Goal: Task Accomplishment & Management: Manage account settings

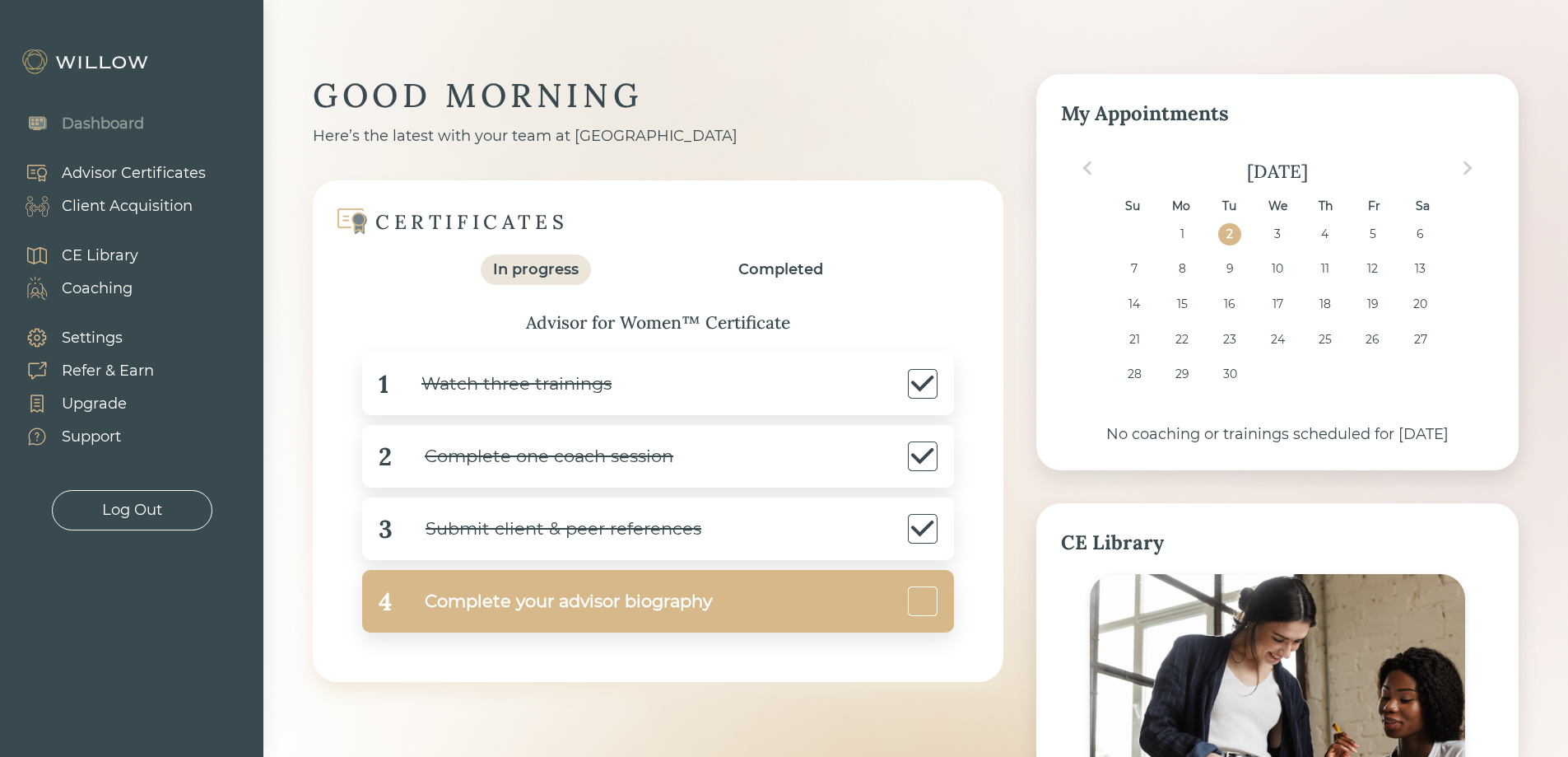
click at [687, 611] on div "Complete your advisor biography" at bounding box center [552, 601] width 320 height 37
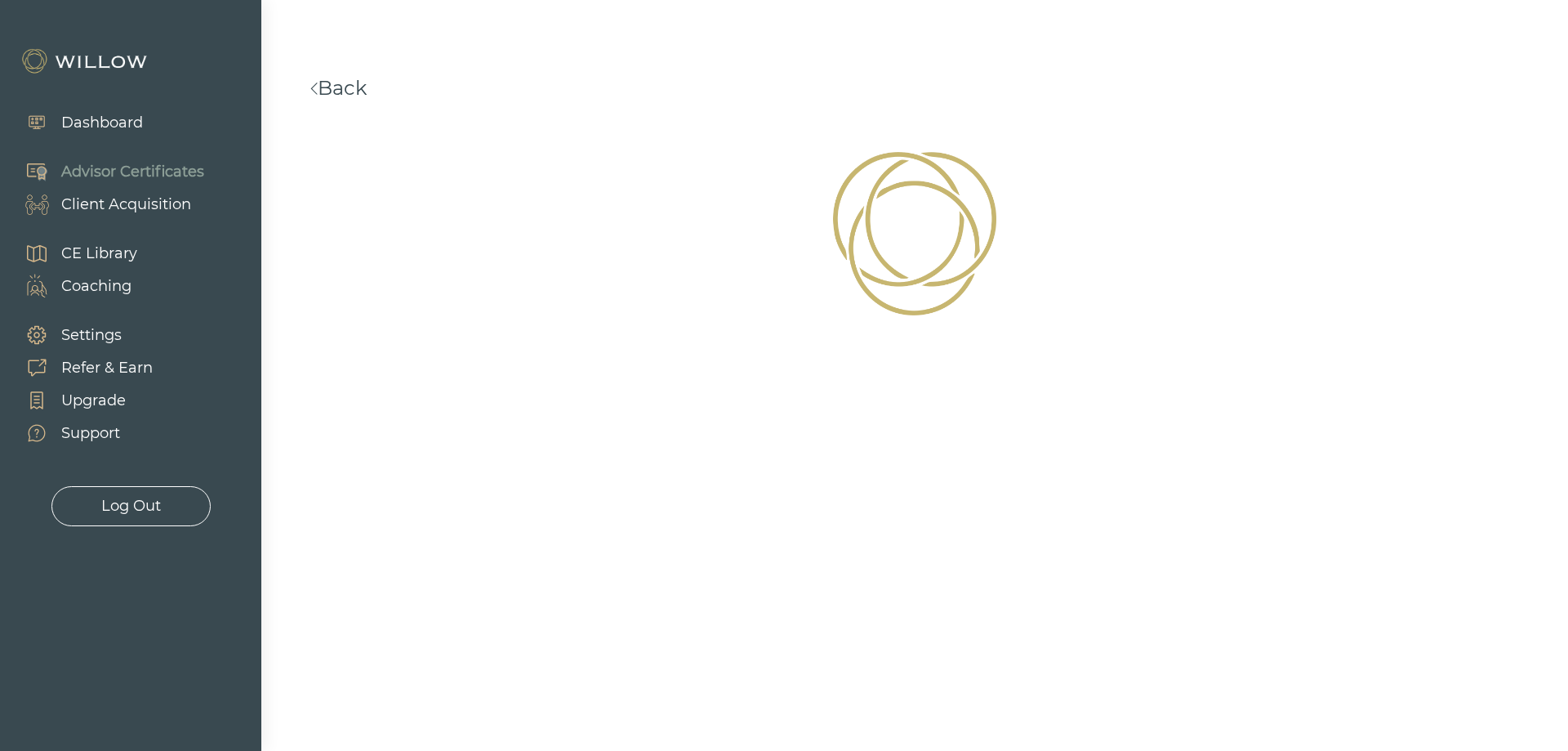
click at [90, 202] on div "Client Acquisition" at bounding box center [126, 204] width 130 height 22
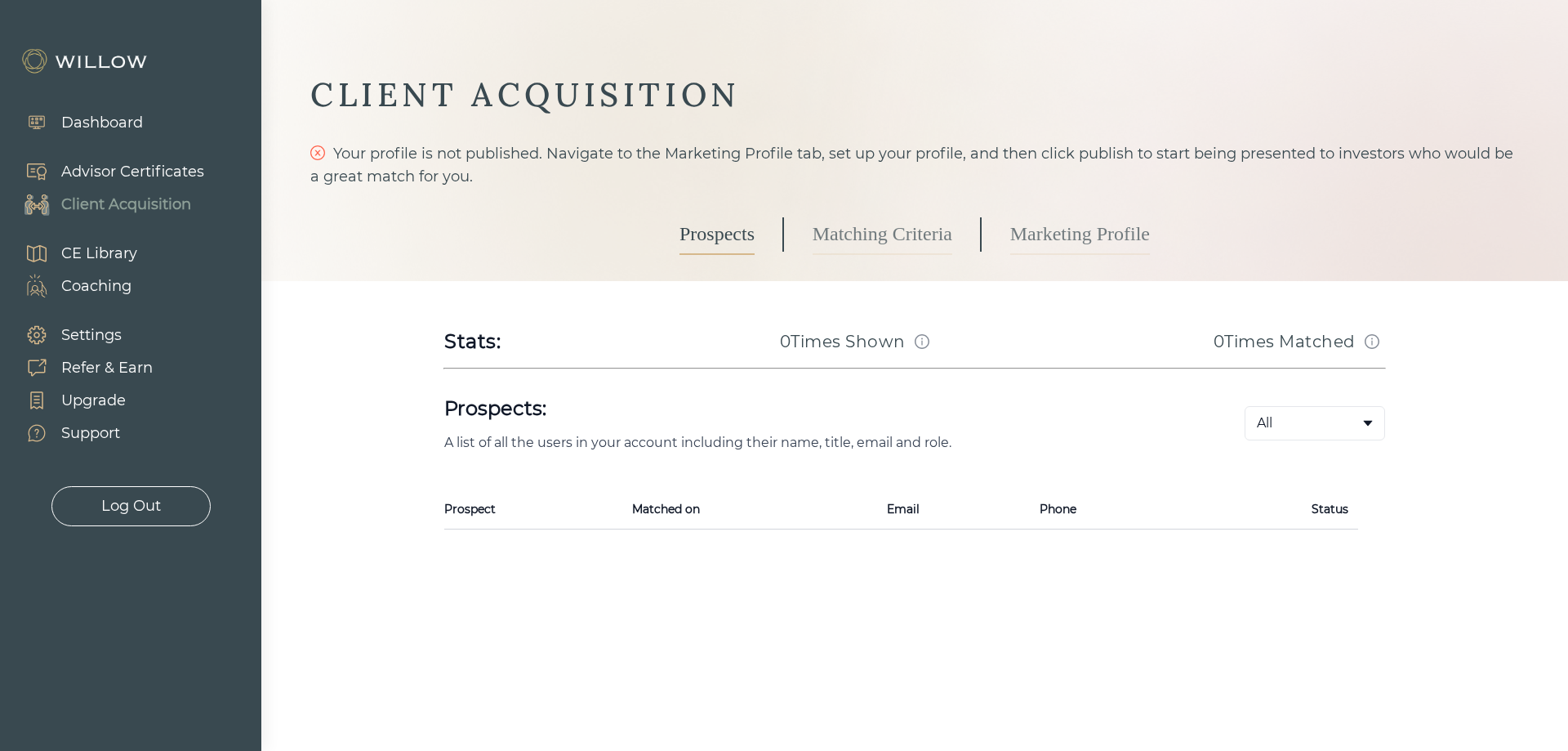
click at [952, 234] on link "Matching Criteria" at bounding box center [882, 234] width 140 height 40
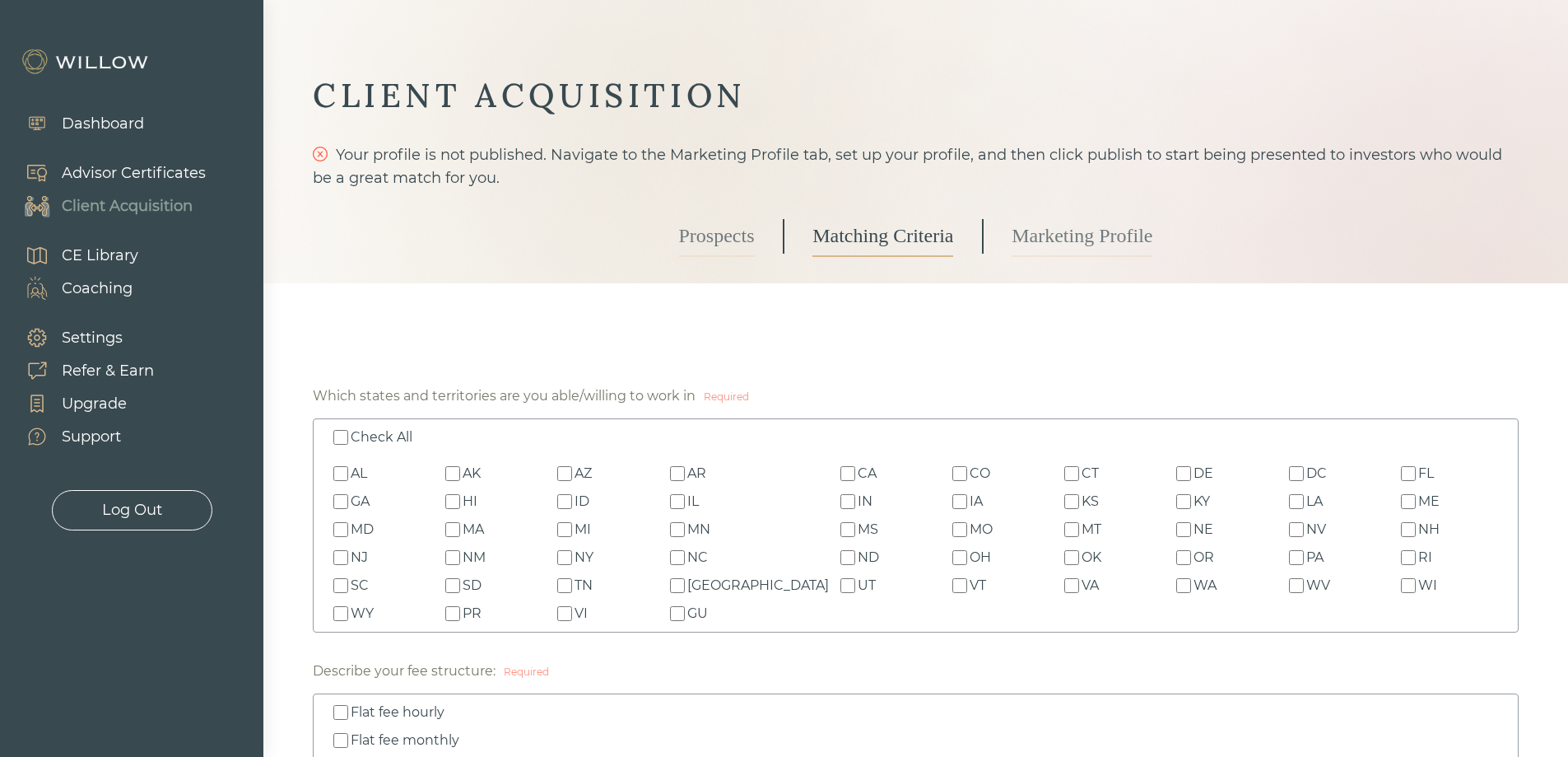
click at [1094, 225] on link "Marketing Profile" at bounding box center [1081, 236] width 141 height 41
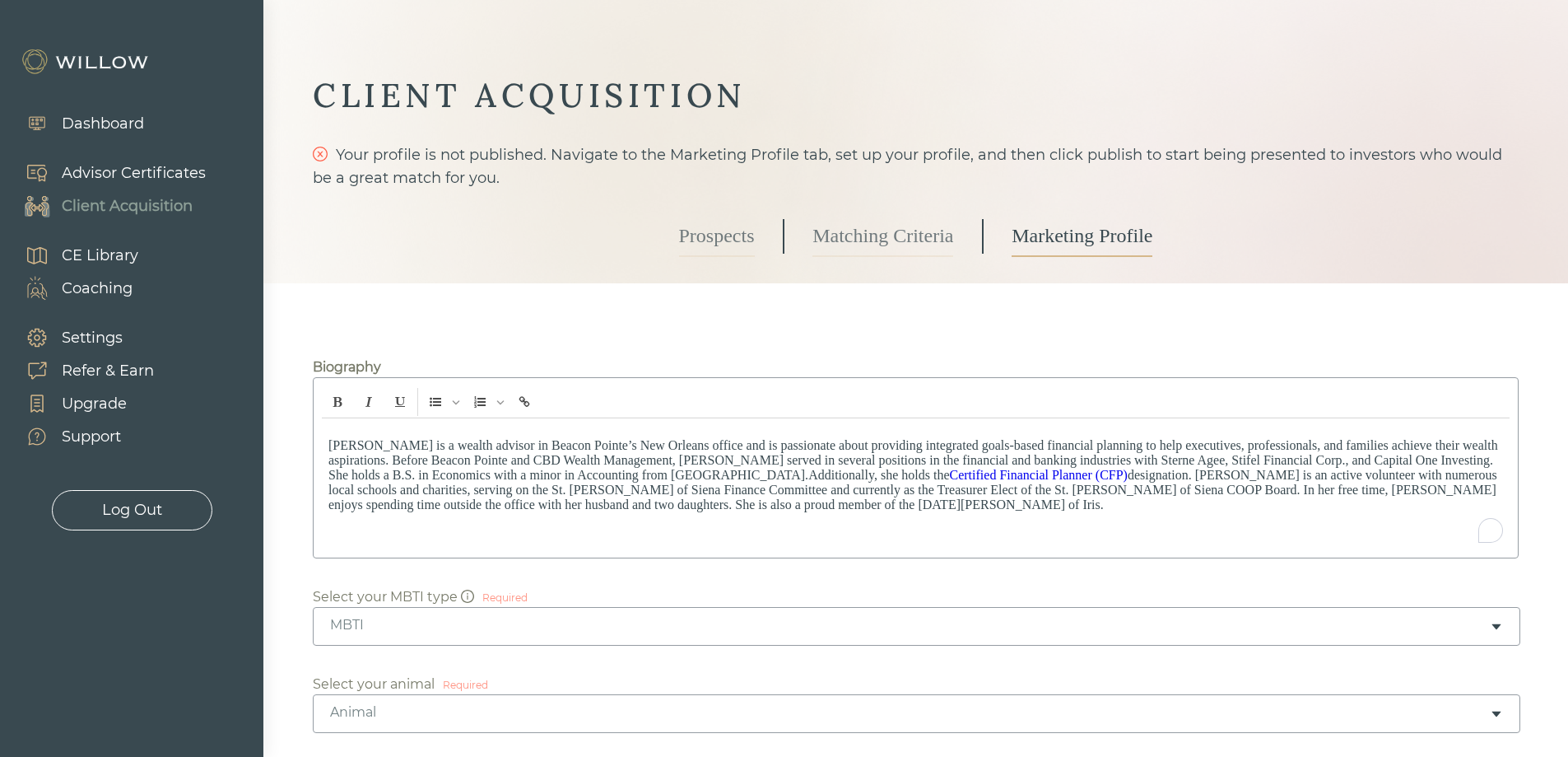
drag, startPoint x: 897, startPoint y: 523, endPoint x: 495, endPoint y: 495, distance: 403.0
click at [493, 469] on div "[PERSON_NAME] is a wealth advisor in Beacon Pointe’s New Orleans office and is …" at bounding box center [916, 484] width 1187 height 131
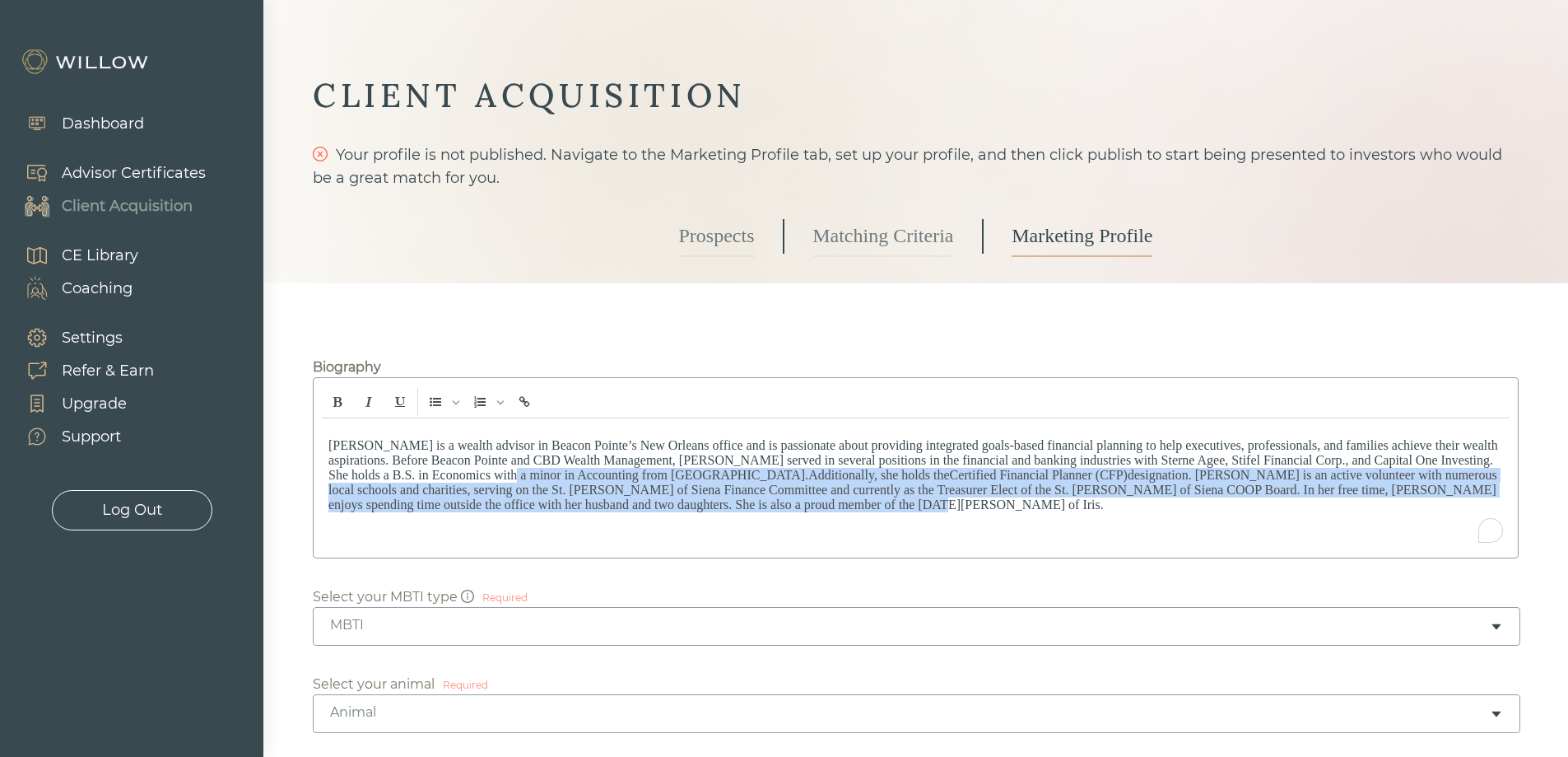
click at [934, 526] on div "[PERSON_NAME] is a wealth advisor in Beacon Pointe’s New Orleans office and is …" at bounding box center [916, 484] width 1187 height 131
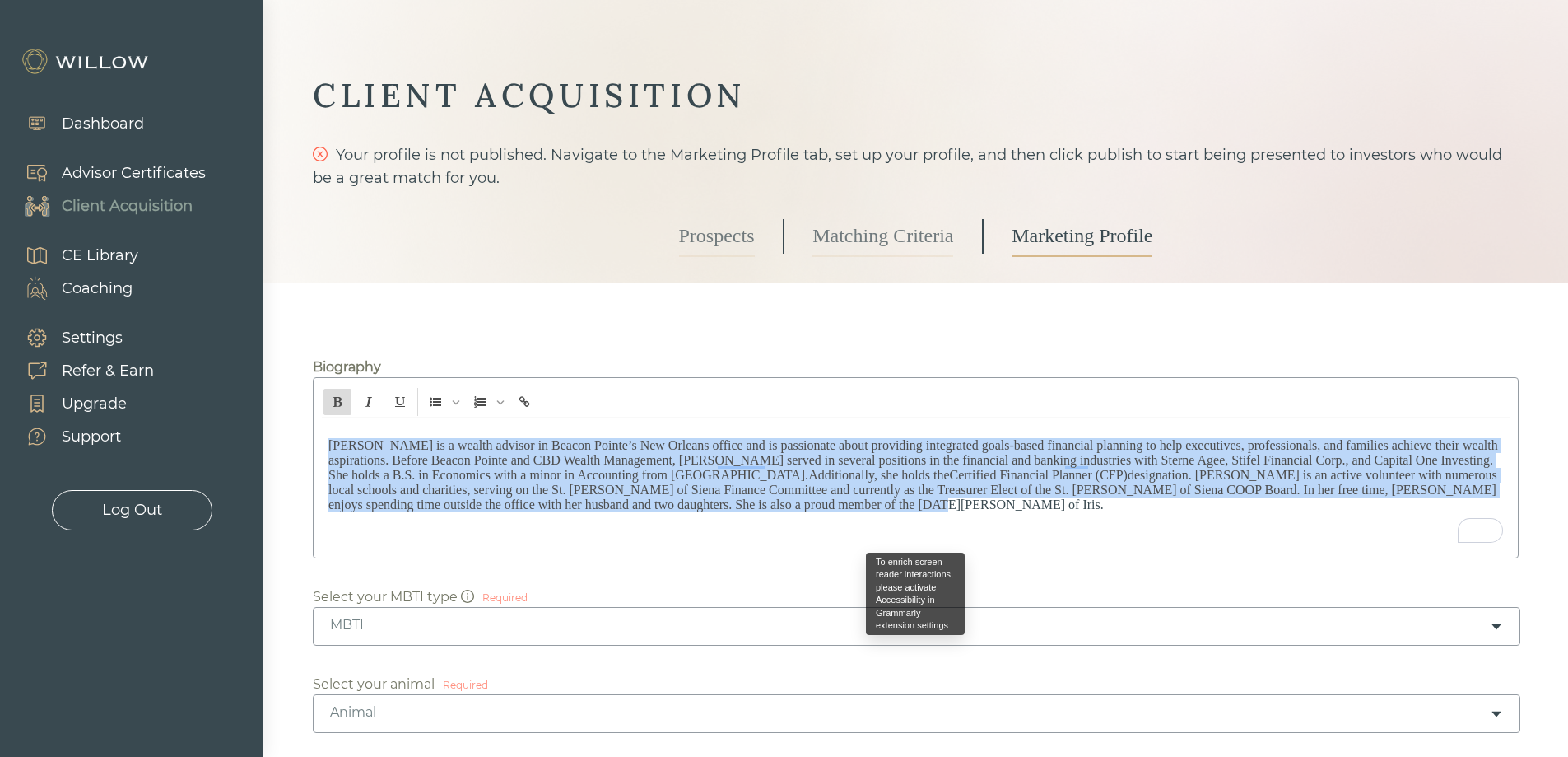
drag, startPoint x: 840, startPoint y: 524, endPoint x: 332, endPoint y: 409, distance: 520.9
click at [332, 409] on div "[PERSON_NAME] is a wealth advisor in Beacon Pointe’s New Orleans office and is …" at bounding box center [915, 467] width 1205 height 181
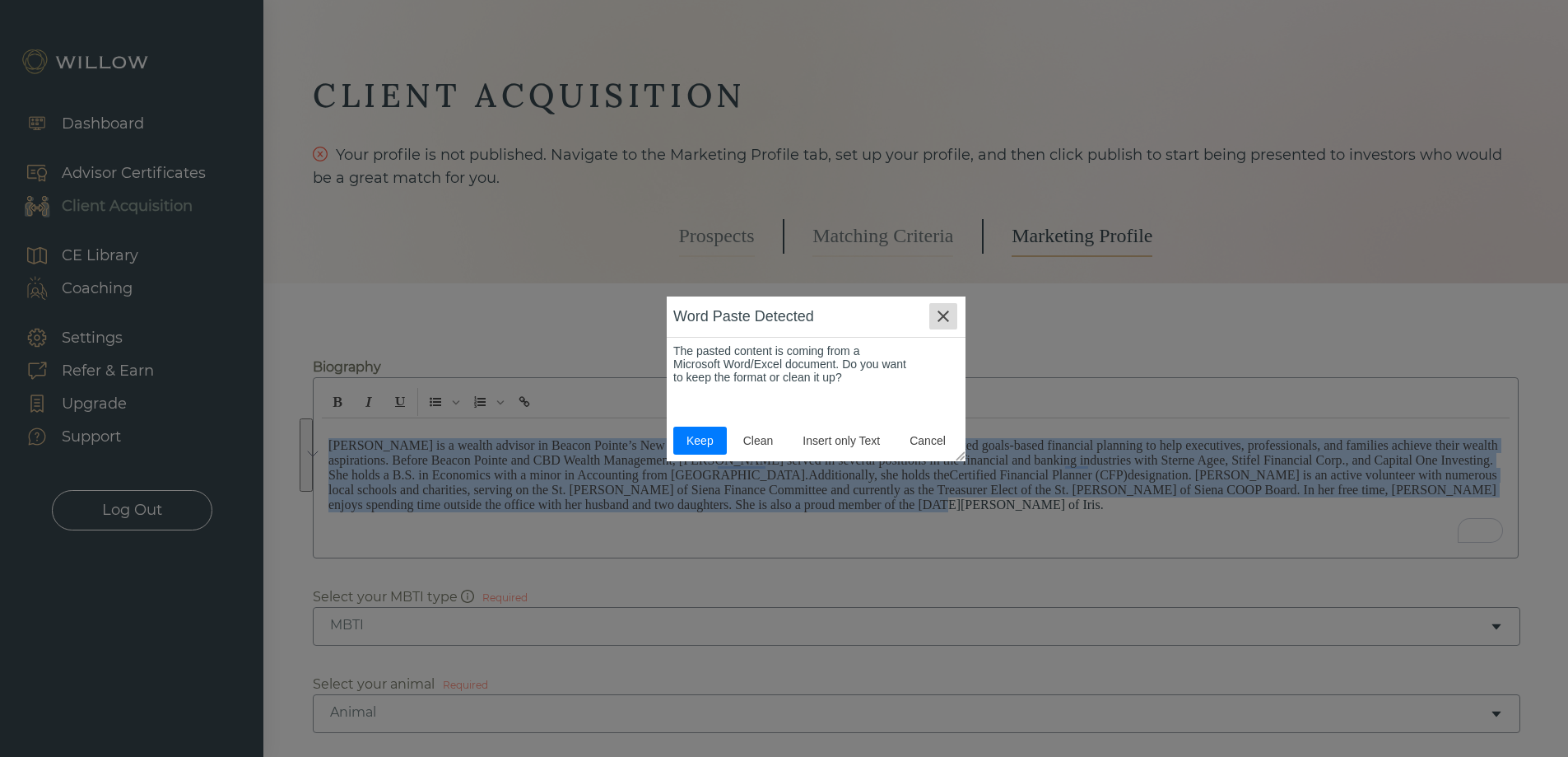
click at [930, 318] on button "button" at bounding box center [943, 316] width 28 height 28
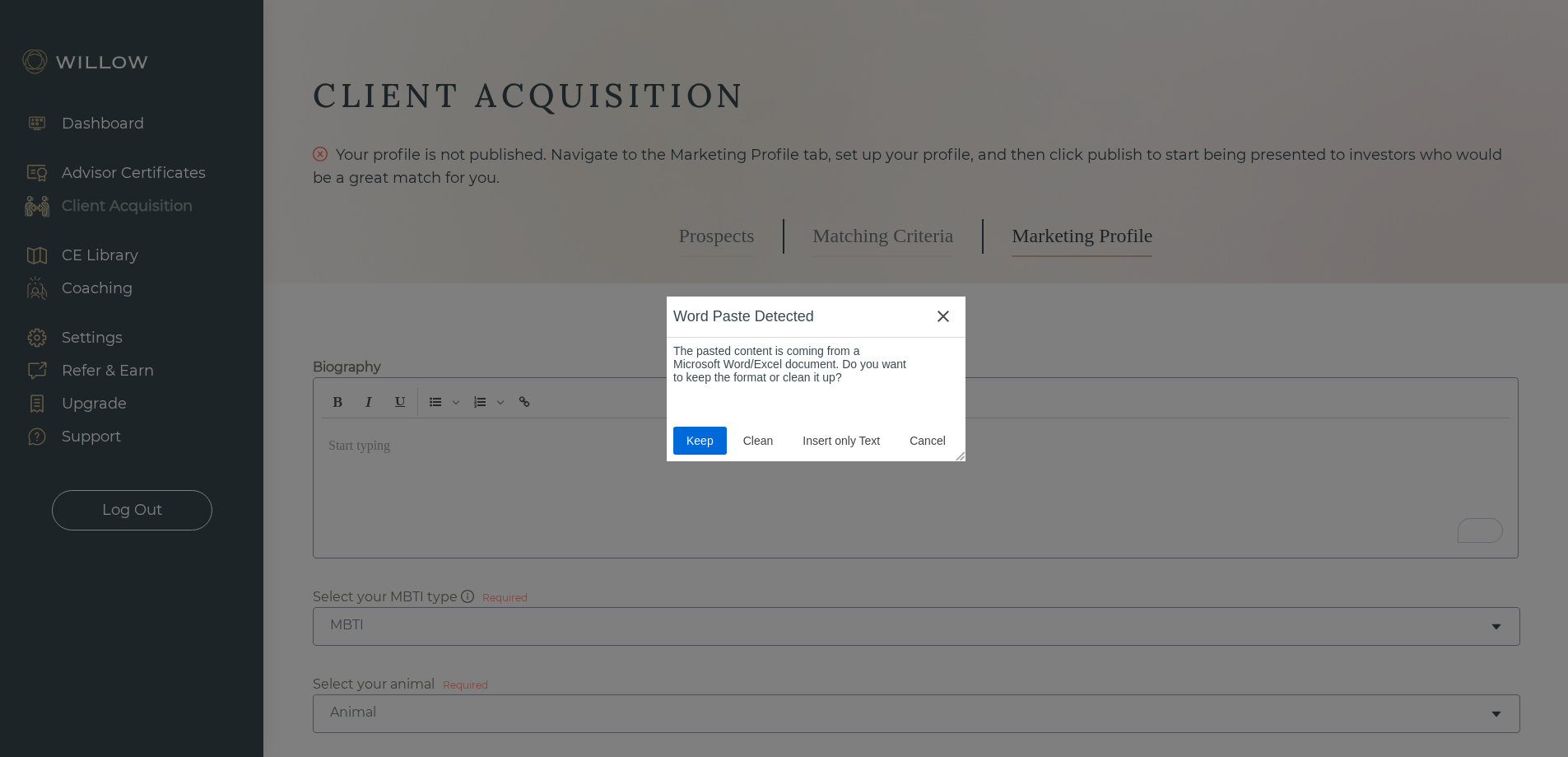
click at [697, 440] on span "Keep" at bounding box center [700, 441] width 41 height 13
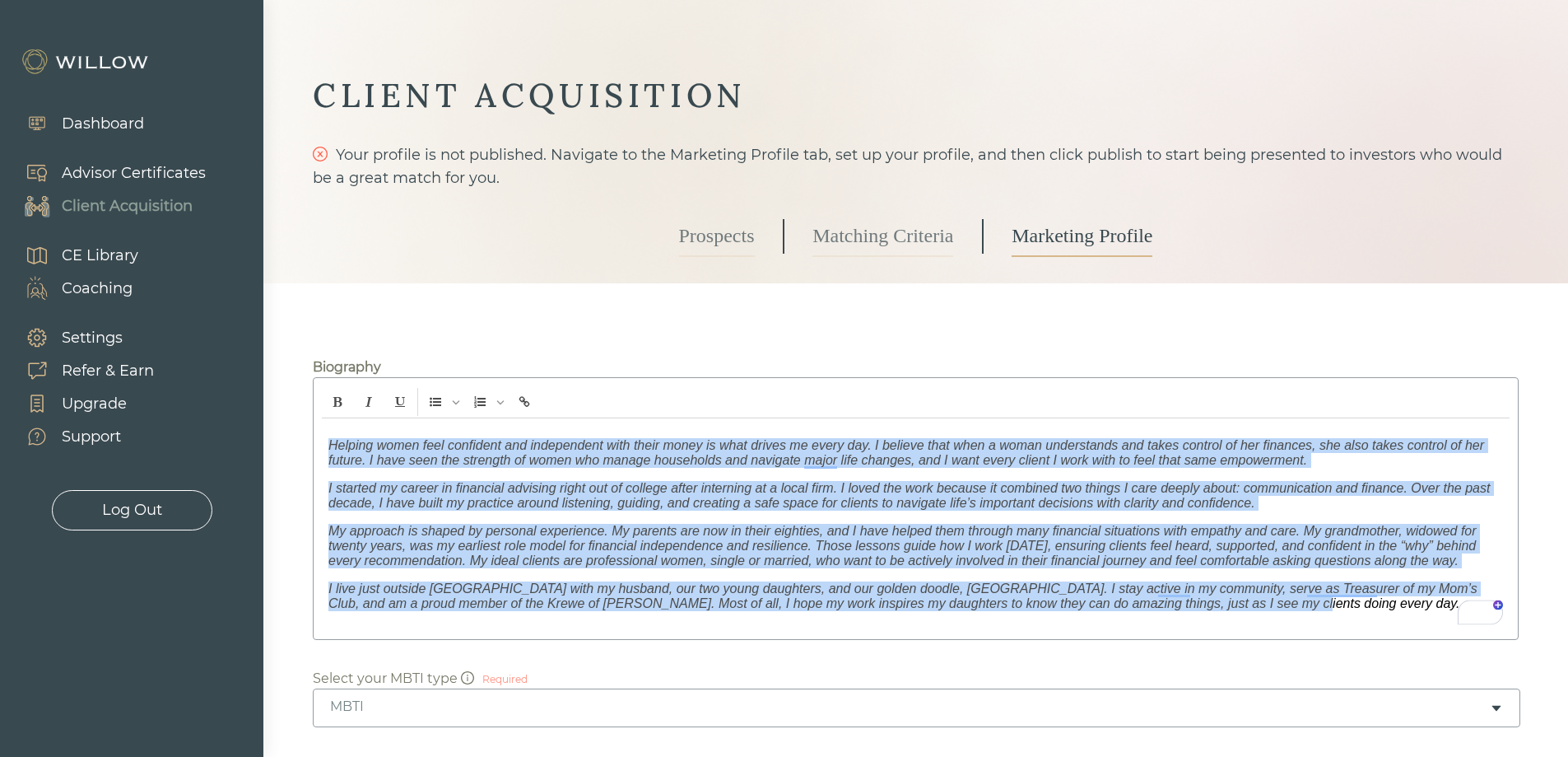
drag, startPoint x: 1310, startPoint y: 618, endPoint x: 275, endPoint y: 424, distance: 1053.0
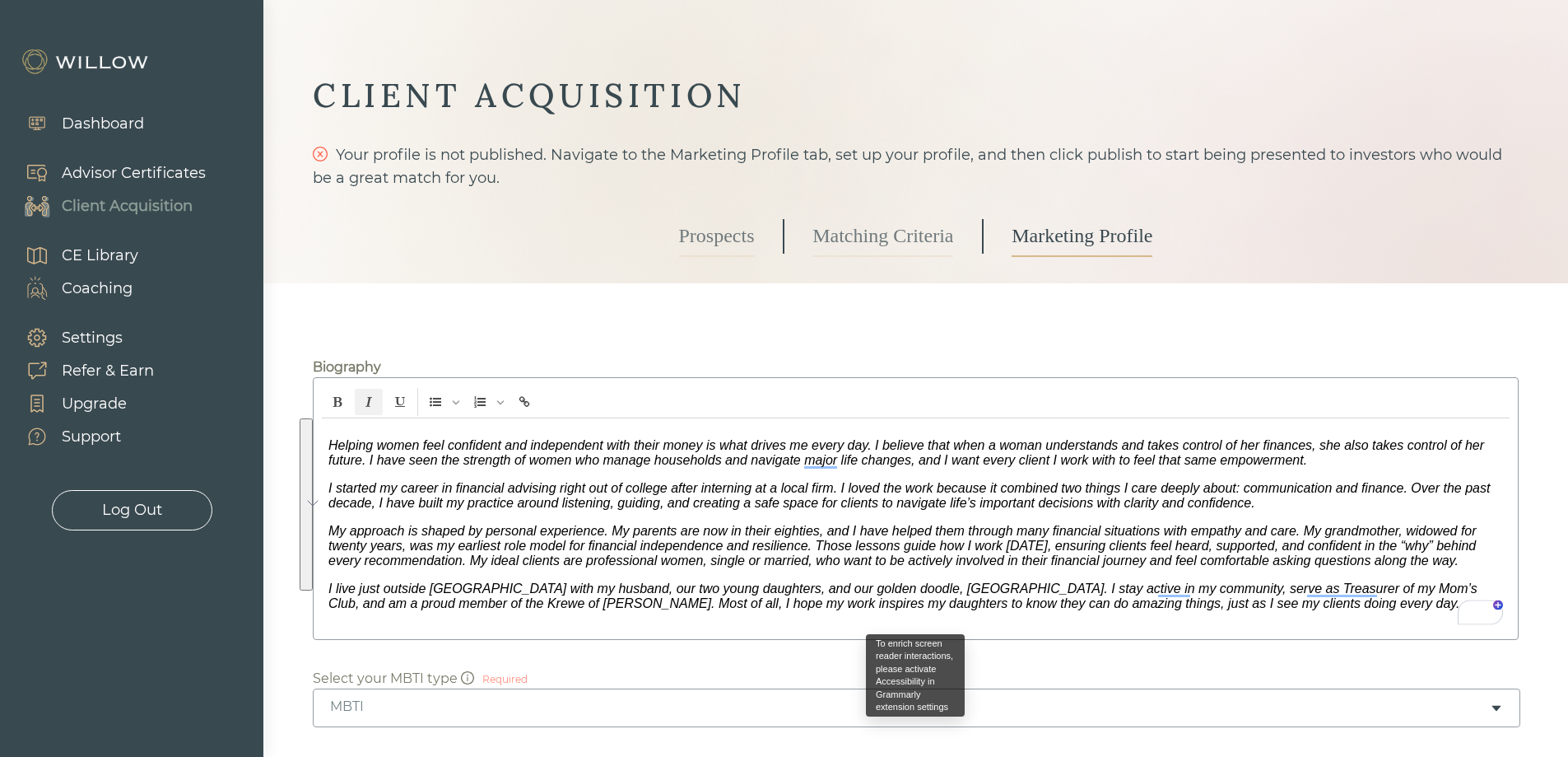
drag, startPoint x: 475, startPoint y: 456, endPoint x: 416, endPoint y: 310, distance: 157.5
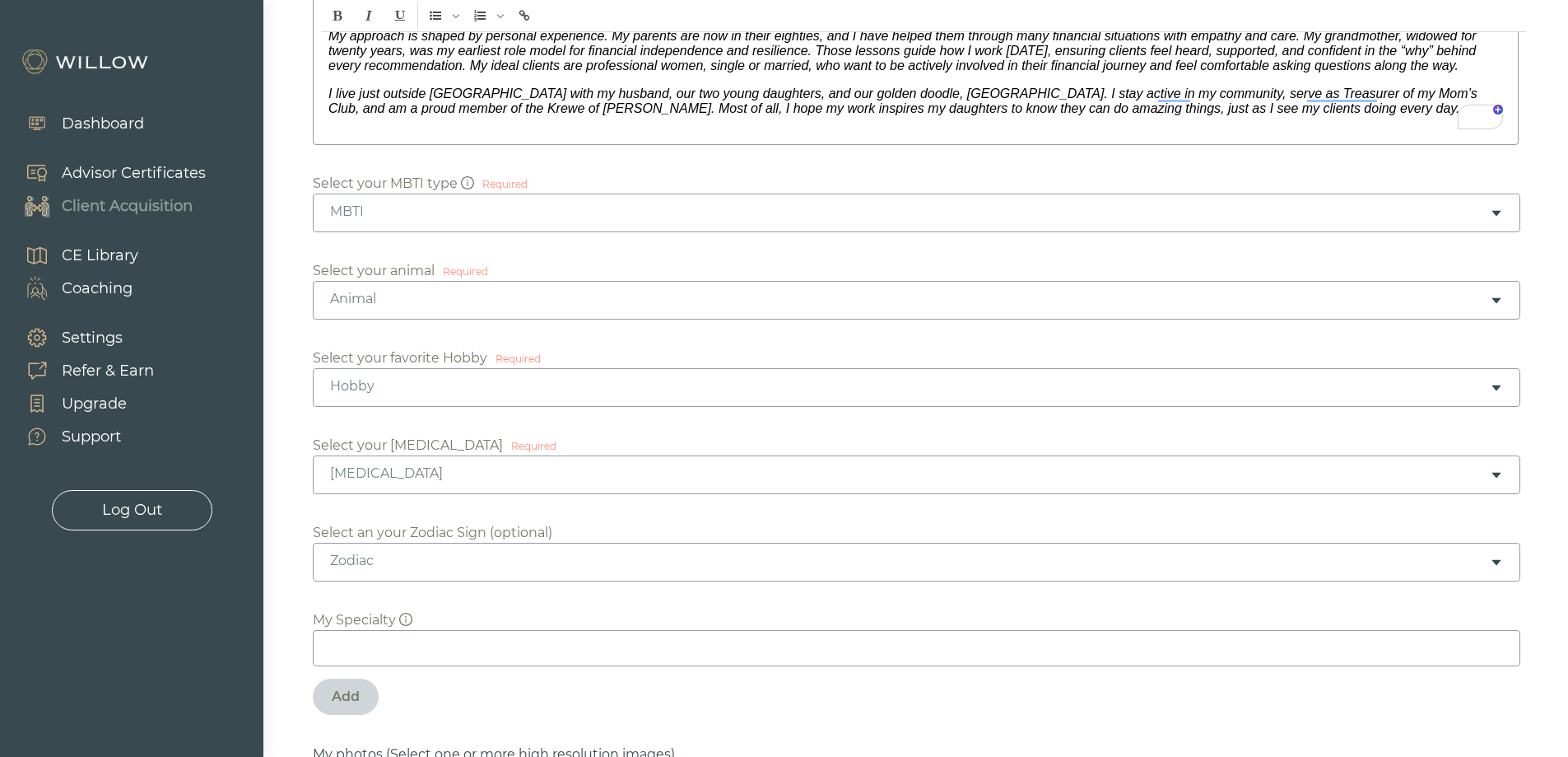
scroll to position [495, 0]
click at [397, 301] on div "Animal" at bounding box center [910, 299] width 1160 height 18
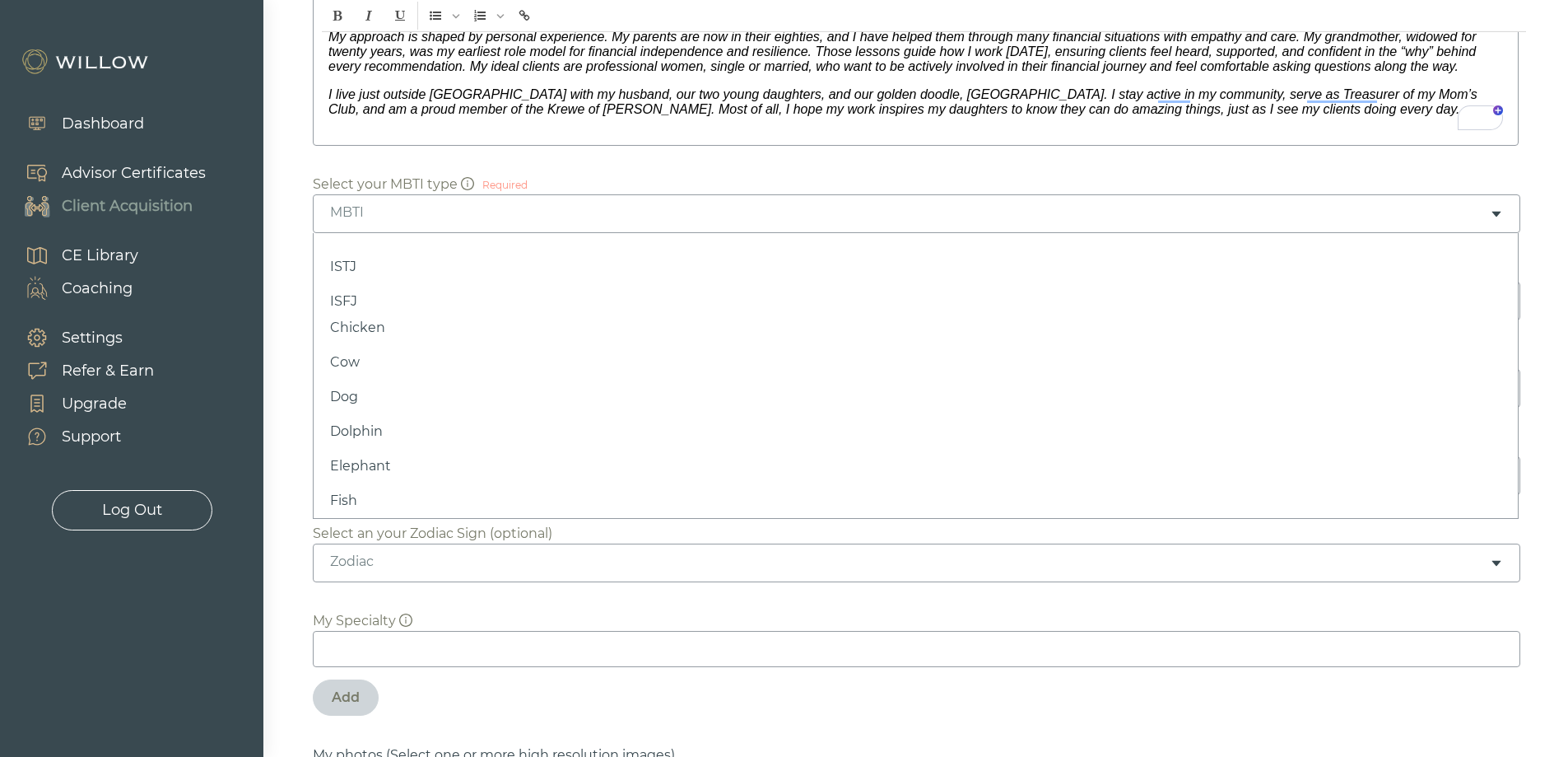
click at [408, 224] on div "MBTI" at bounding box center [916, 213] width 1207 height 39
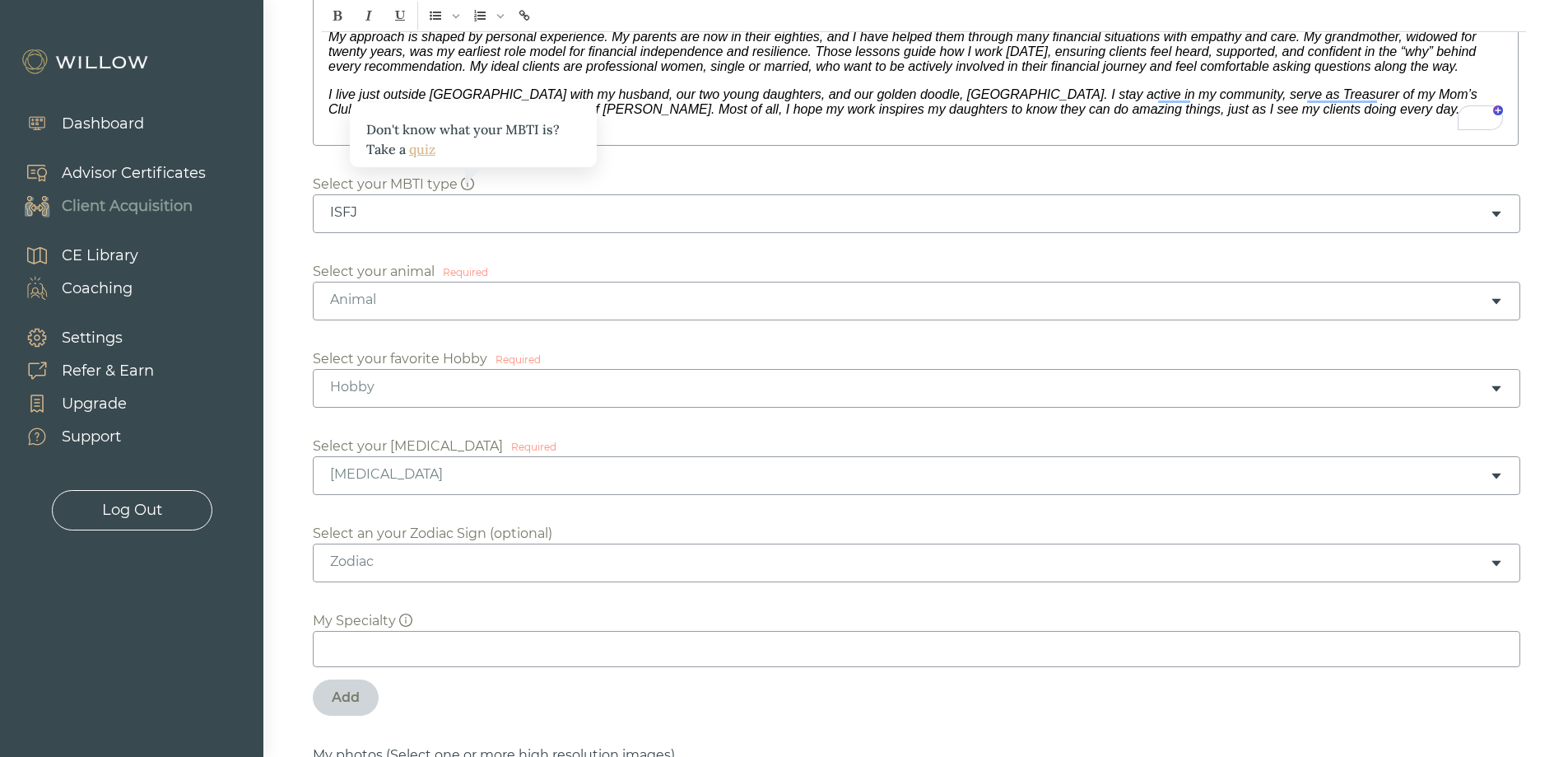
click at [421, 148] on link "quiz" at bounding box center [422, 149] width 27 height 16
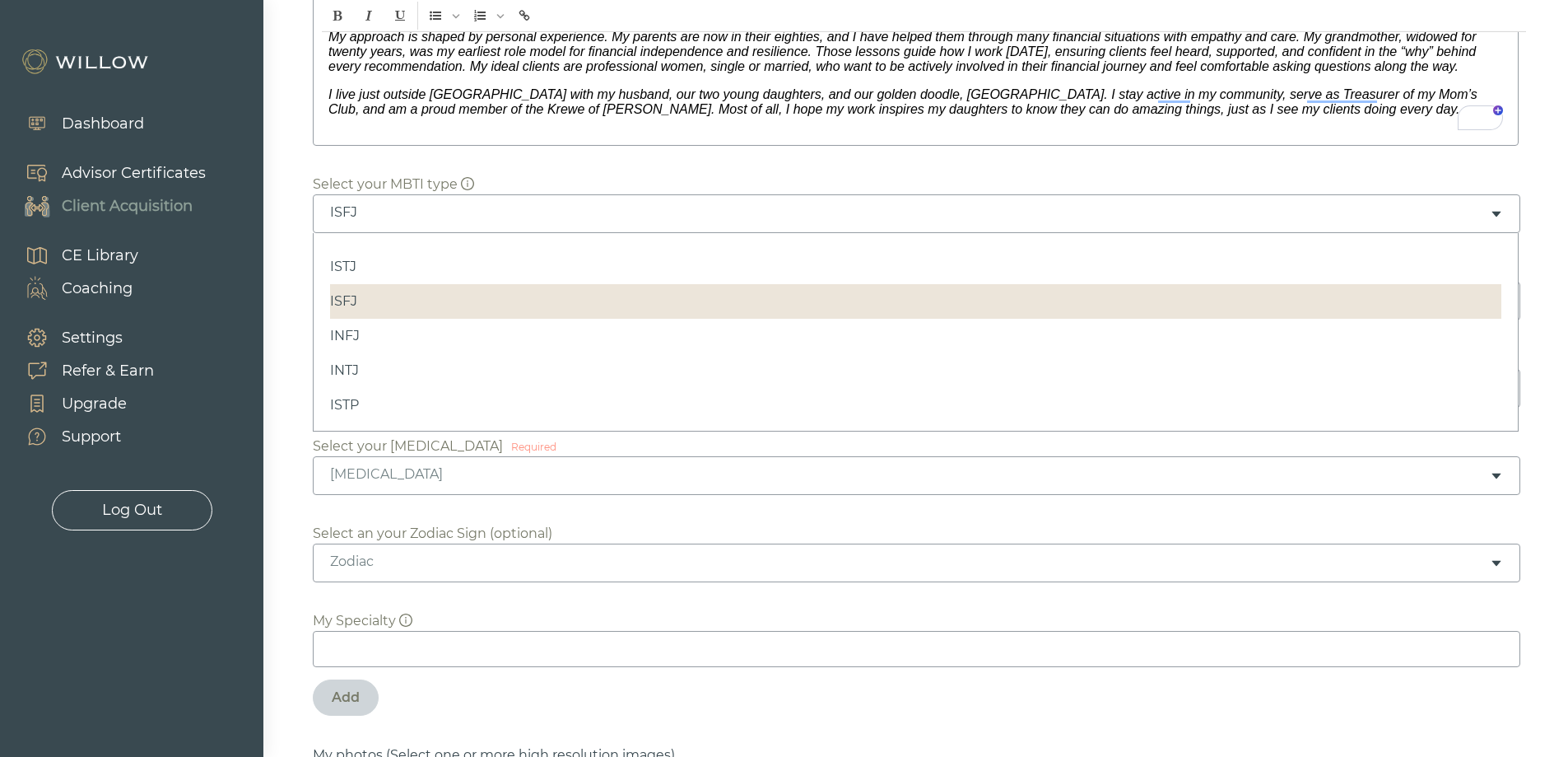
click at [477, 217] on div "ISFJ" at bounding box center [910, 212] width 1160 height 18
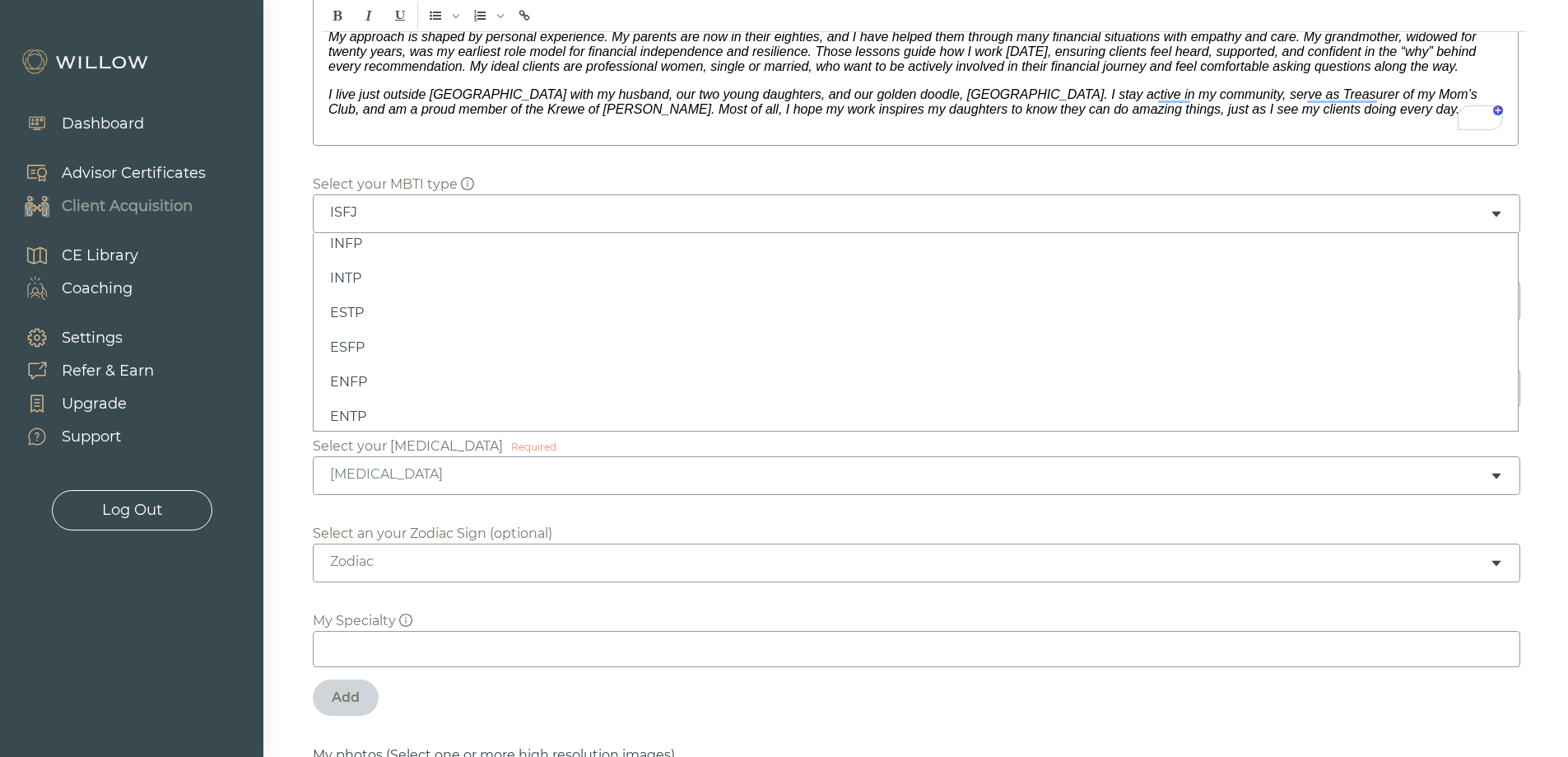
scroll to position [330, 0]
click at [453, 388] on div "Hobby" at bounding box center [910, 387] width 1160 height 18
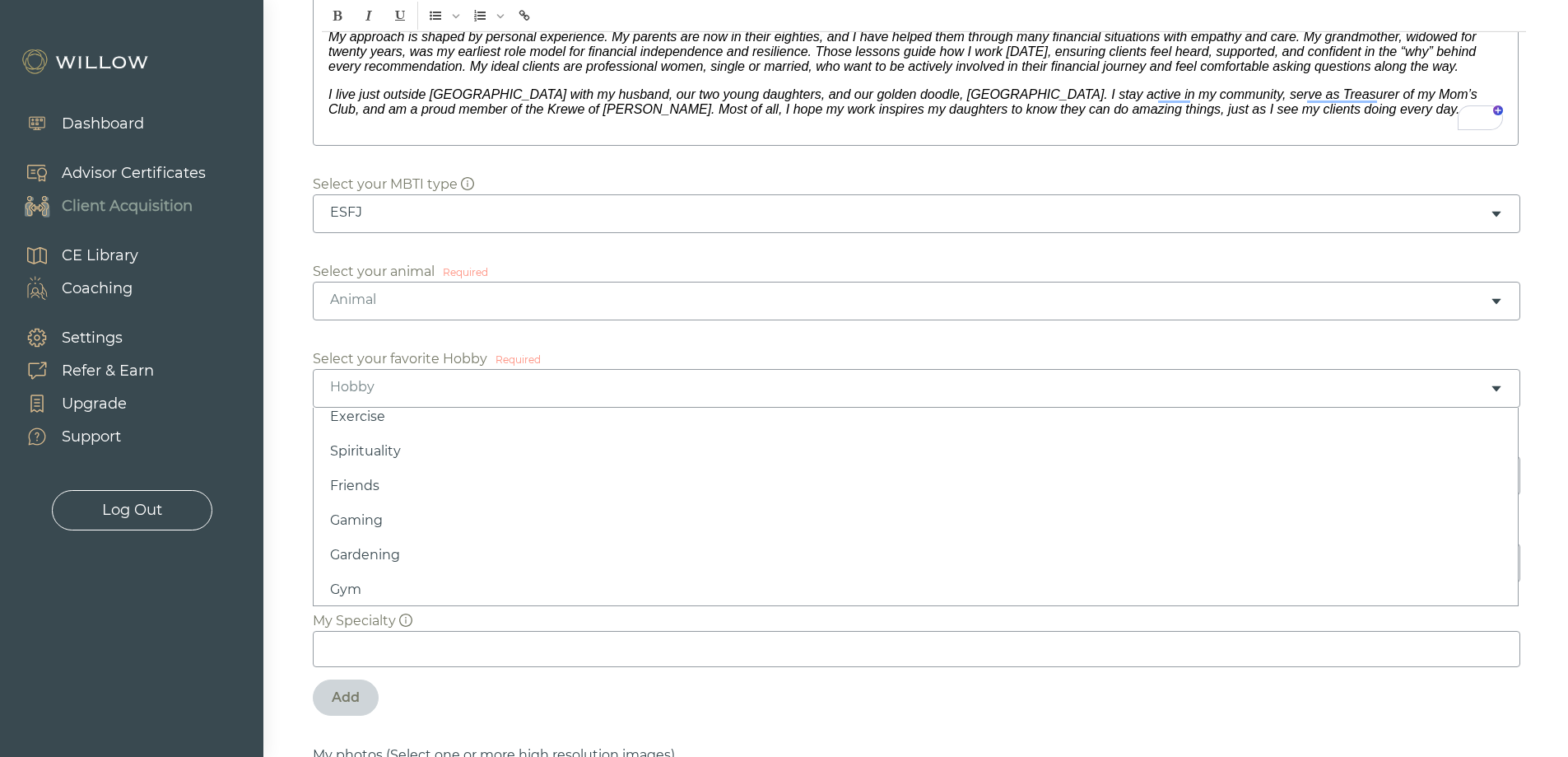
scroll to position [247, 0]
click at [379, 473] on div "[MEDICAL_DATA]" at bounding box center [910, 474] width 1160 height 18
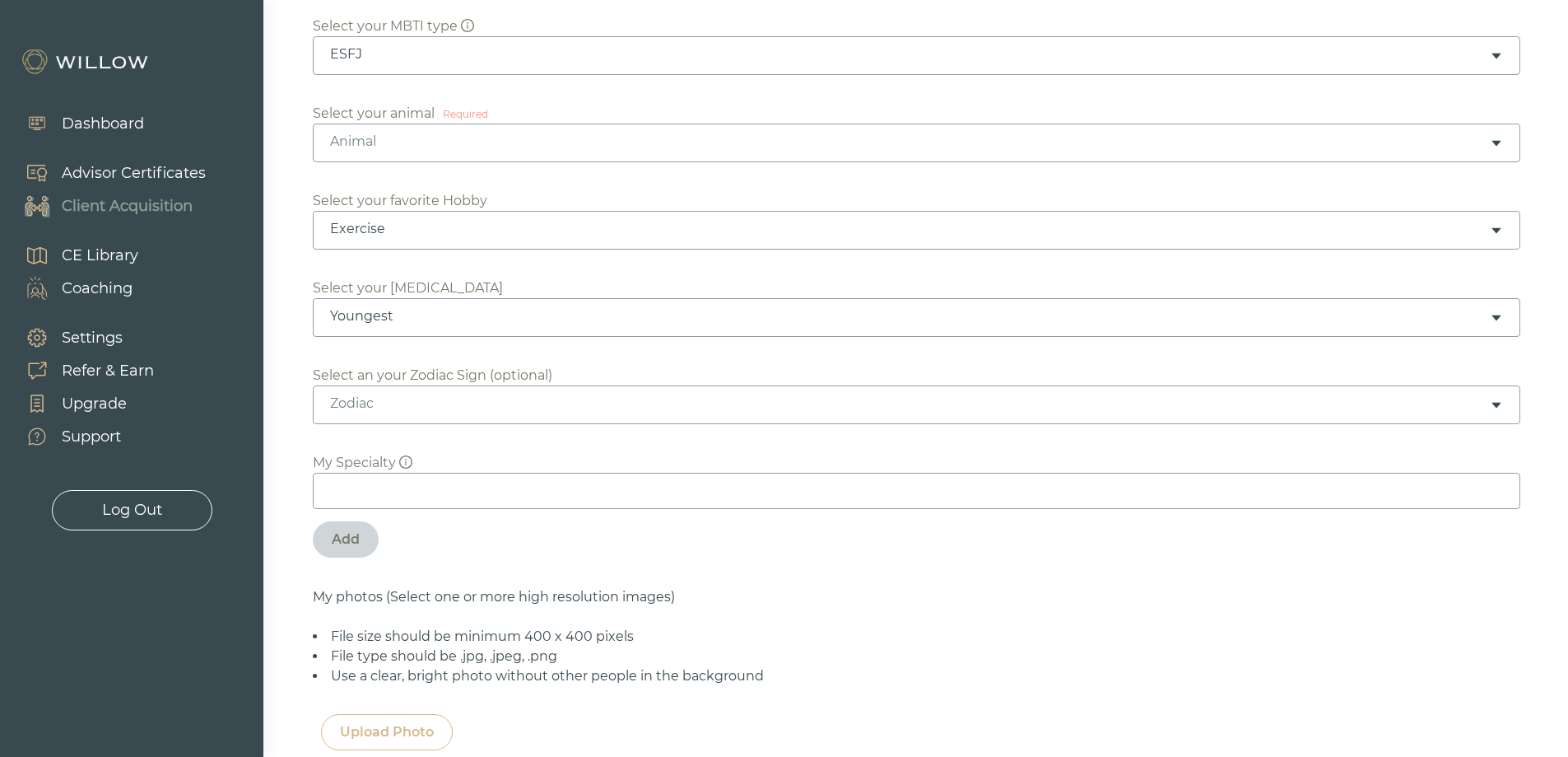
scroll to position [658, 0]
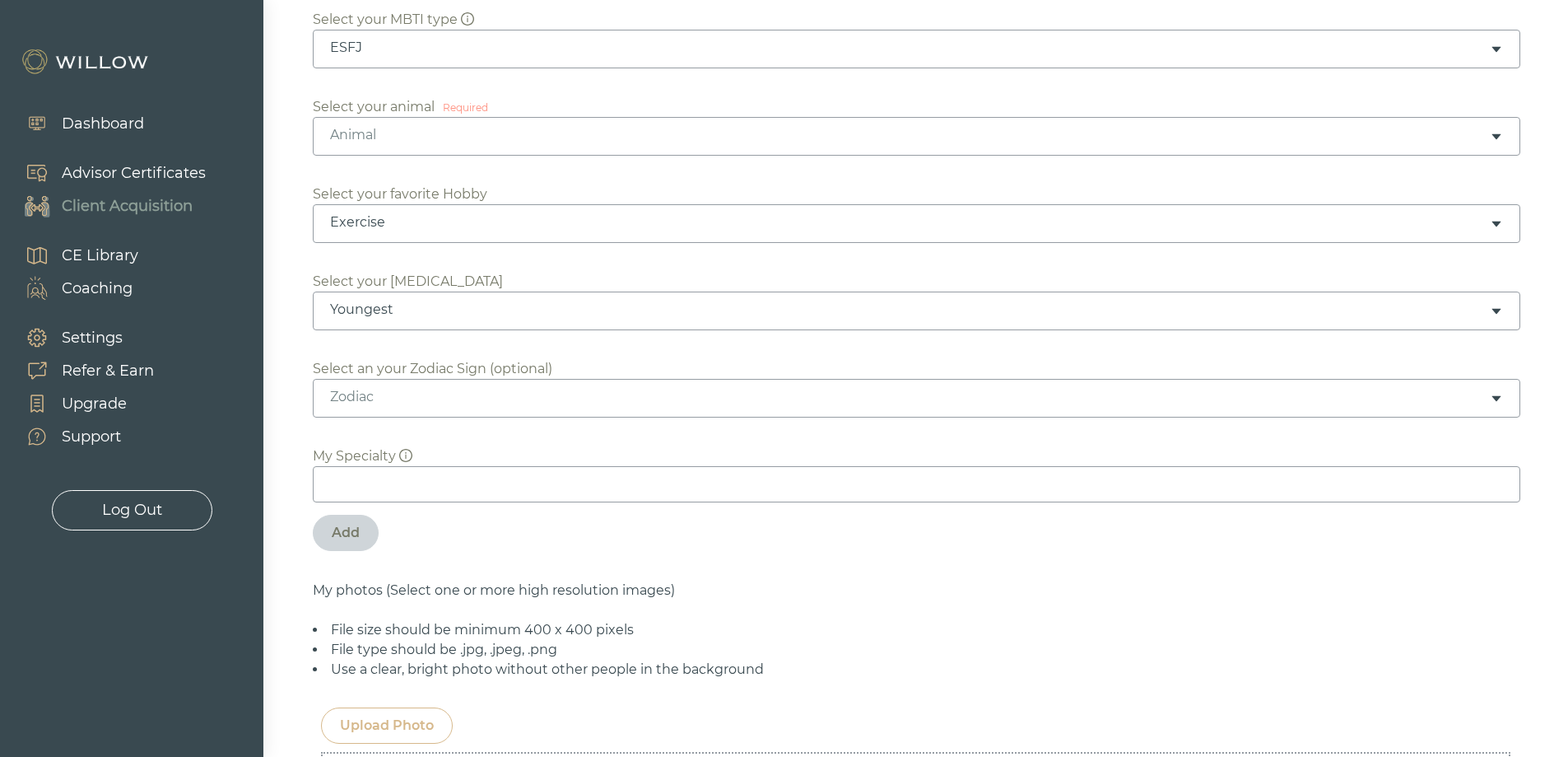
click at [400, 393] on div "Zodiac" at bounding box center [910, 396] width 1160 height 18
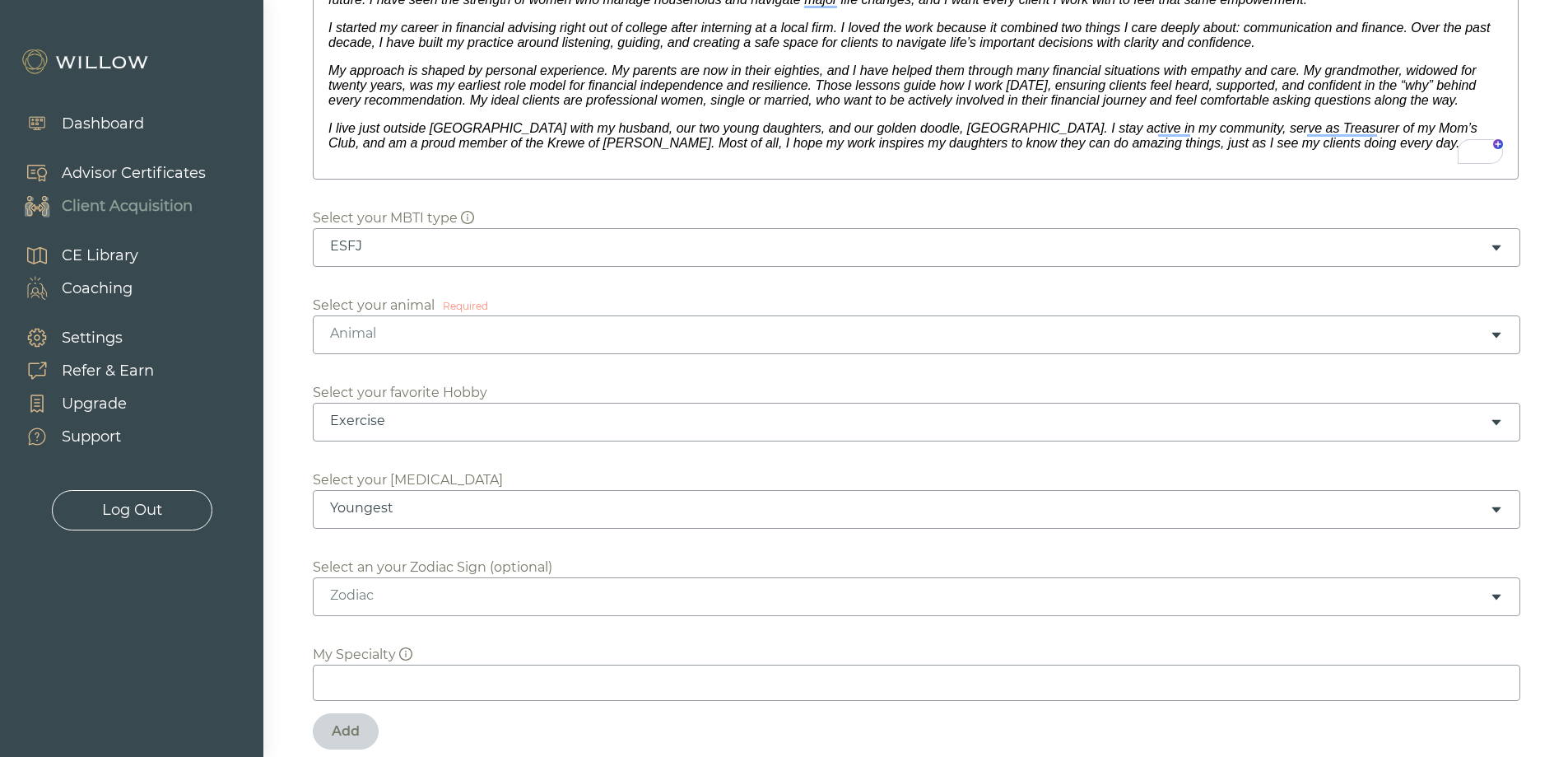
scroll to position [433, 0]
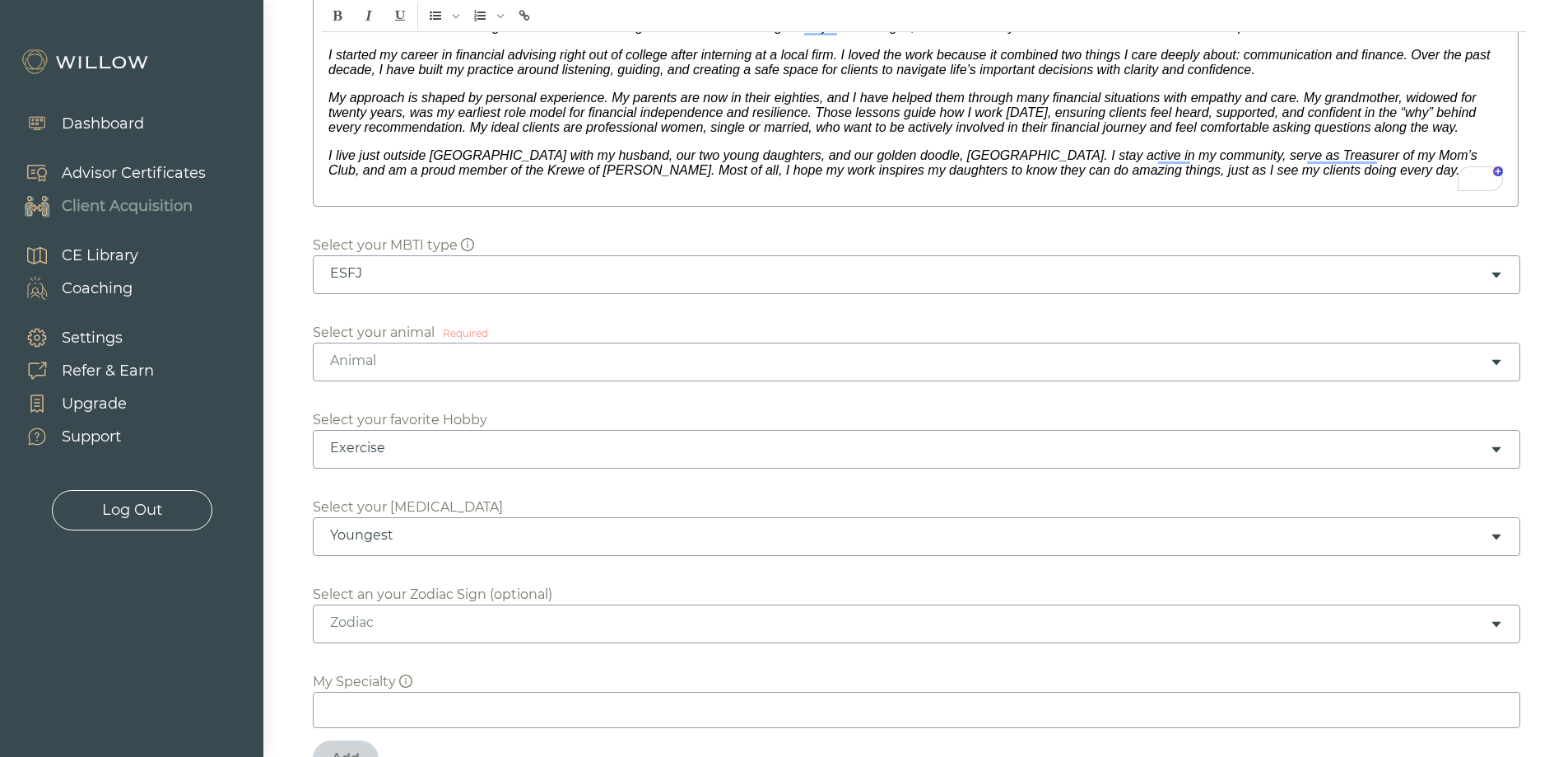
click at [442, 375] on div "Animal" at bounding box center [916, 362] width 1207 height 39
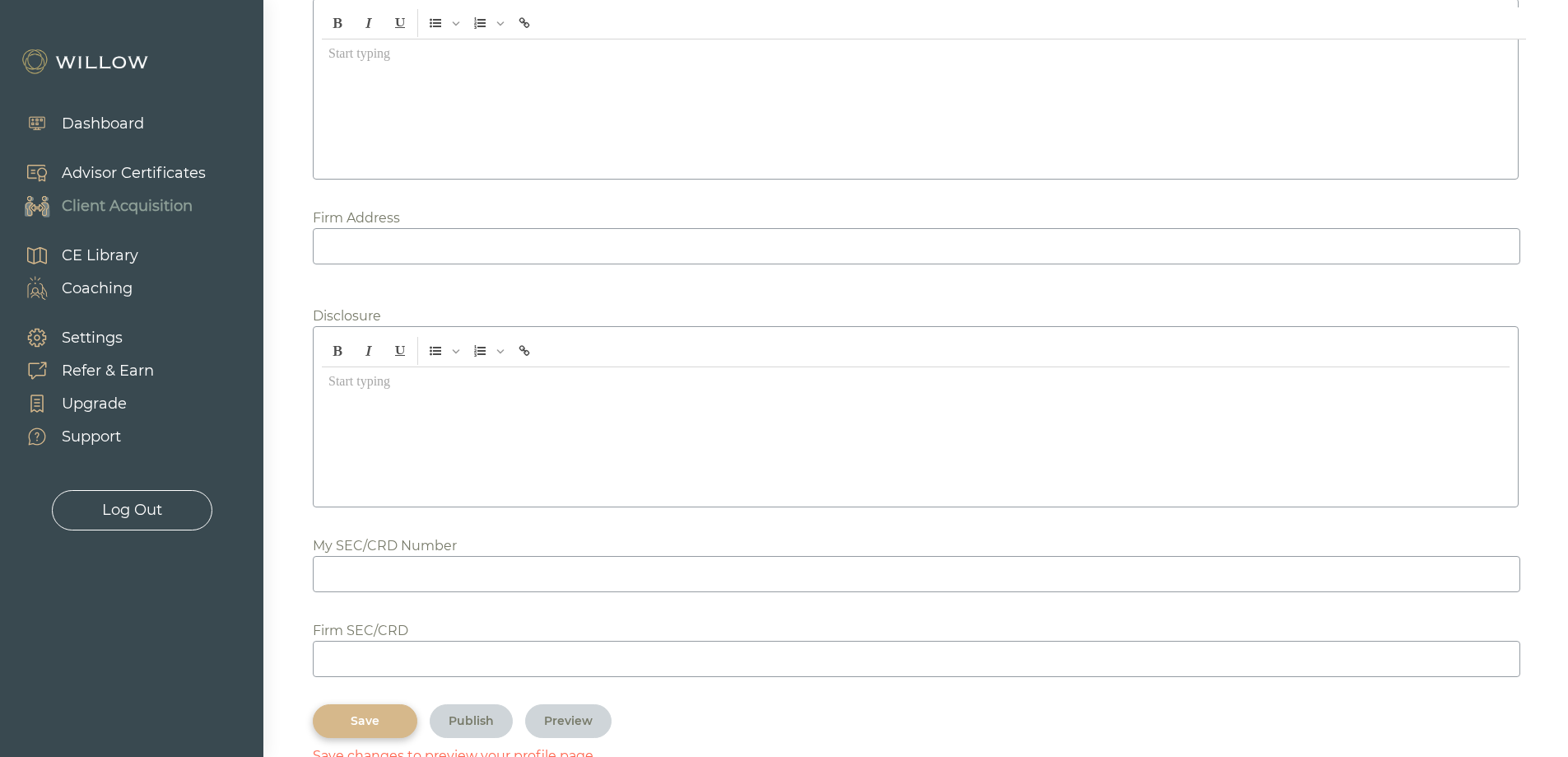
scroll to position [1998, 0]
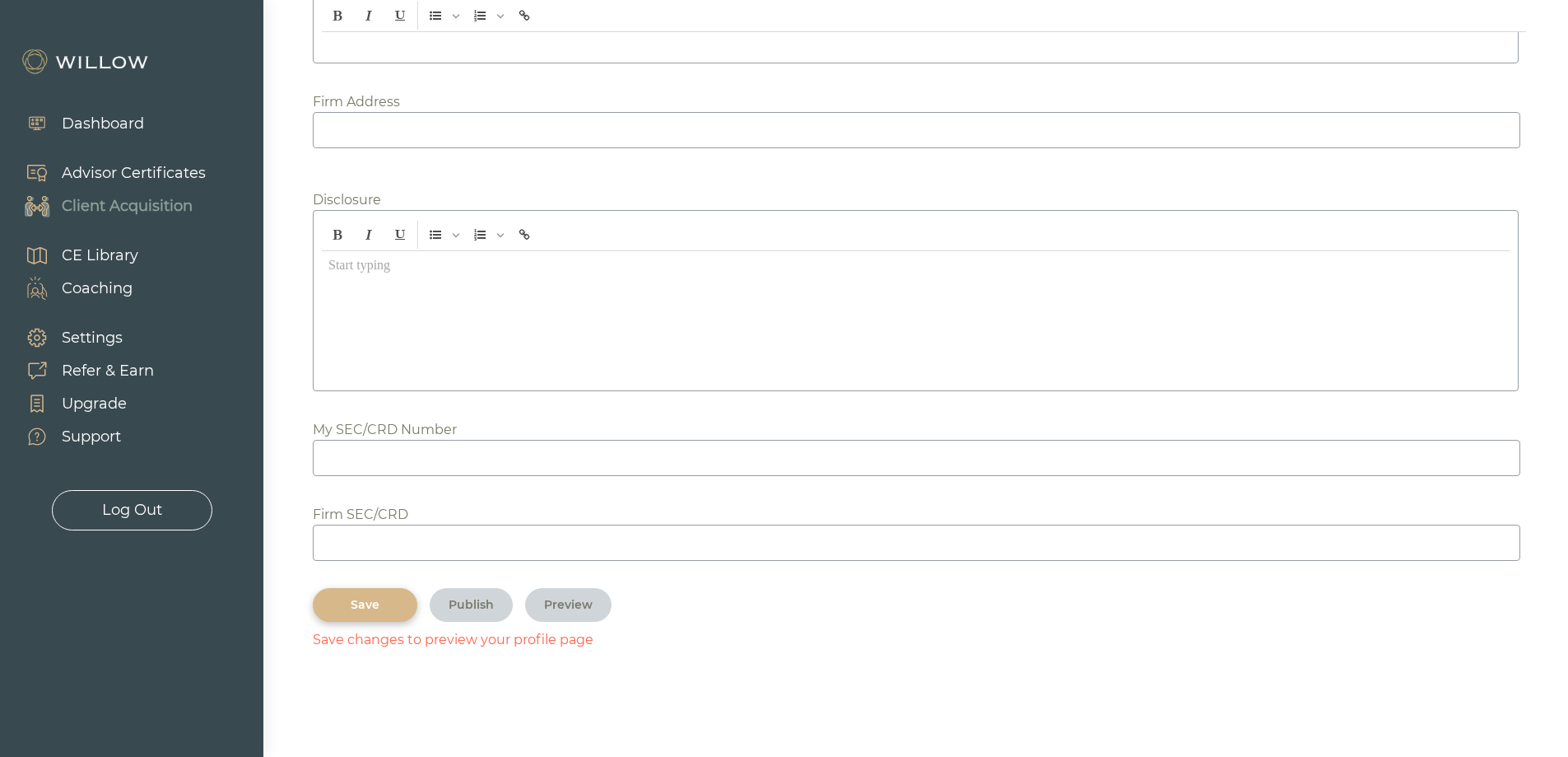
click at [387, 612] on div "Save" at bounding box center [365, 604] width 66 height 17
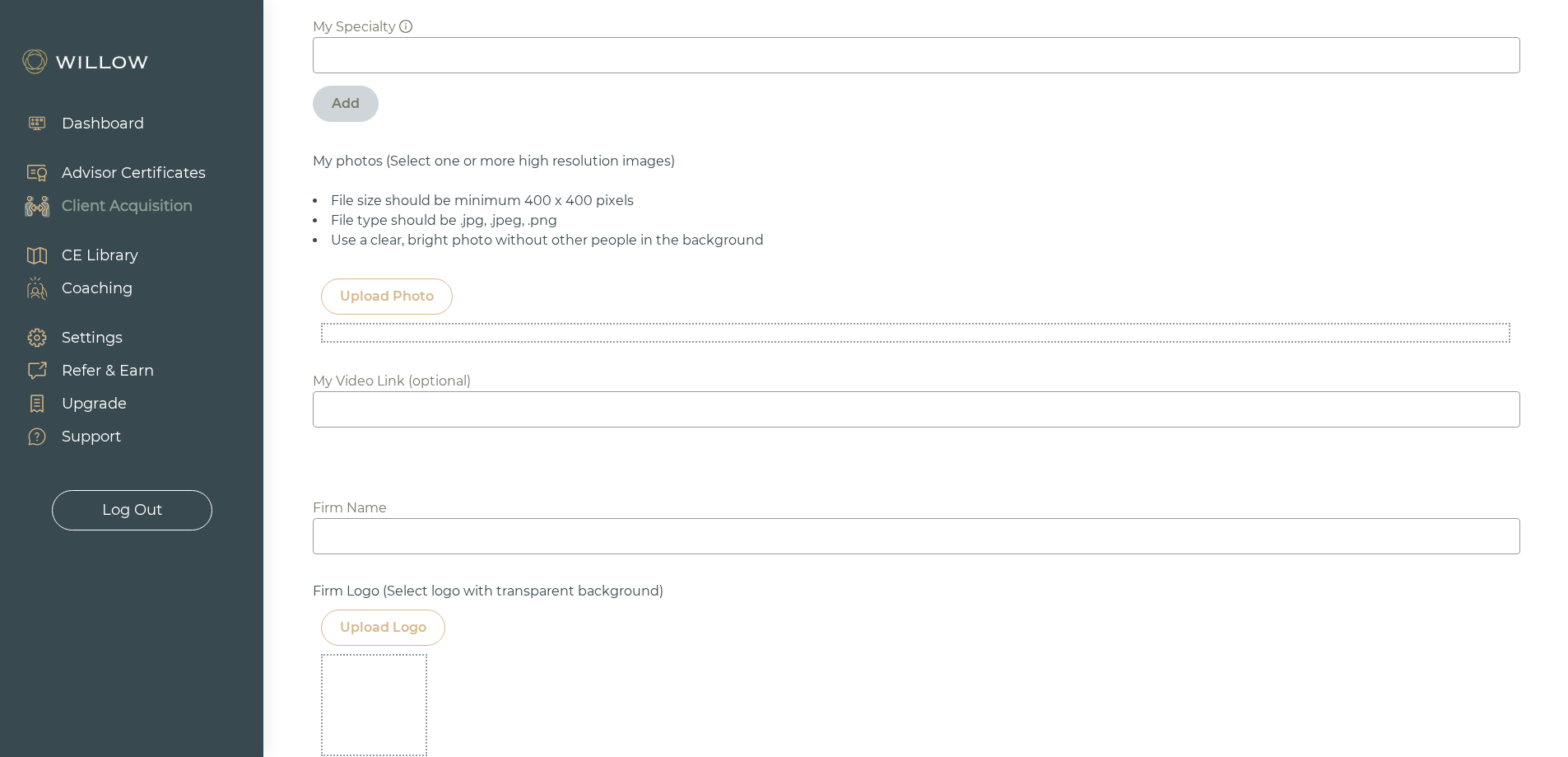
scroll to position [1339, 0]
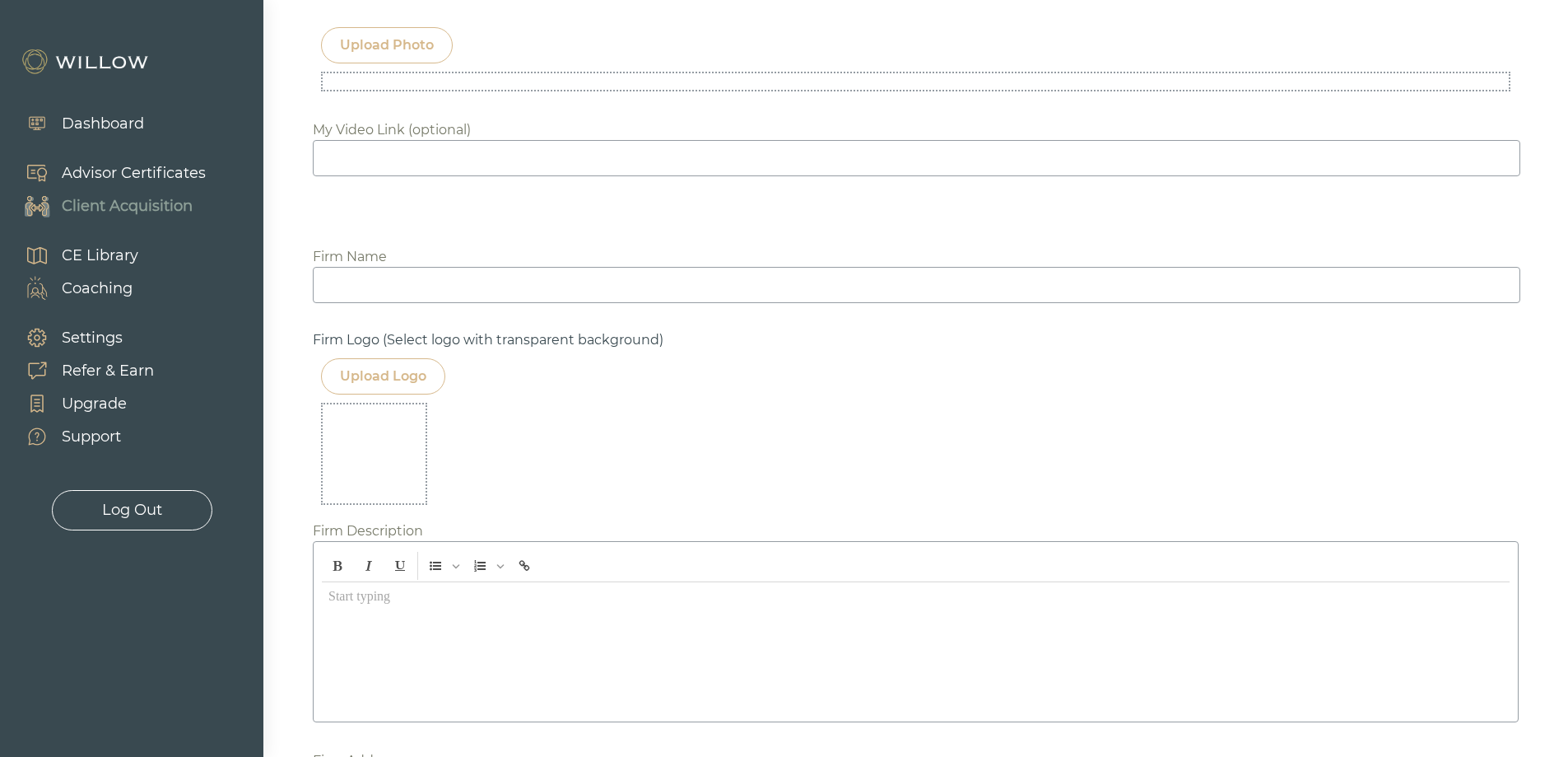
click at [364, 374] on div "Upload Logo" at bounding box center [383, 376] width 86 height 20
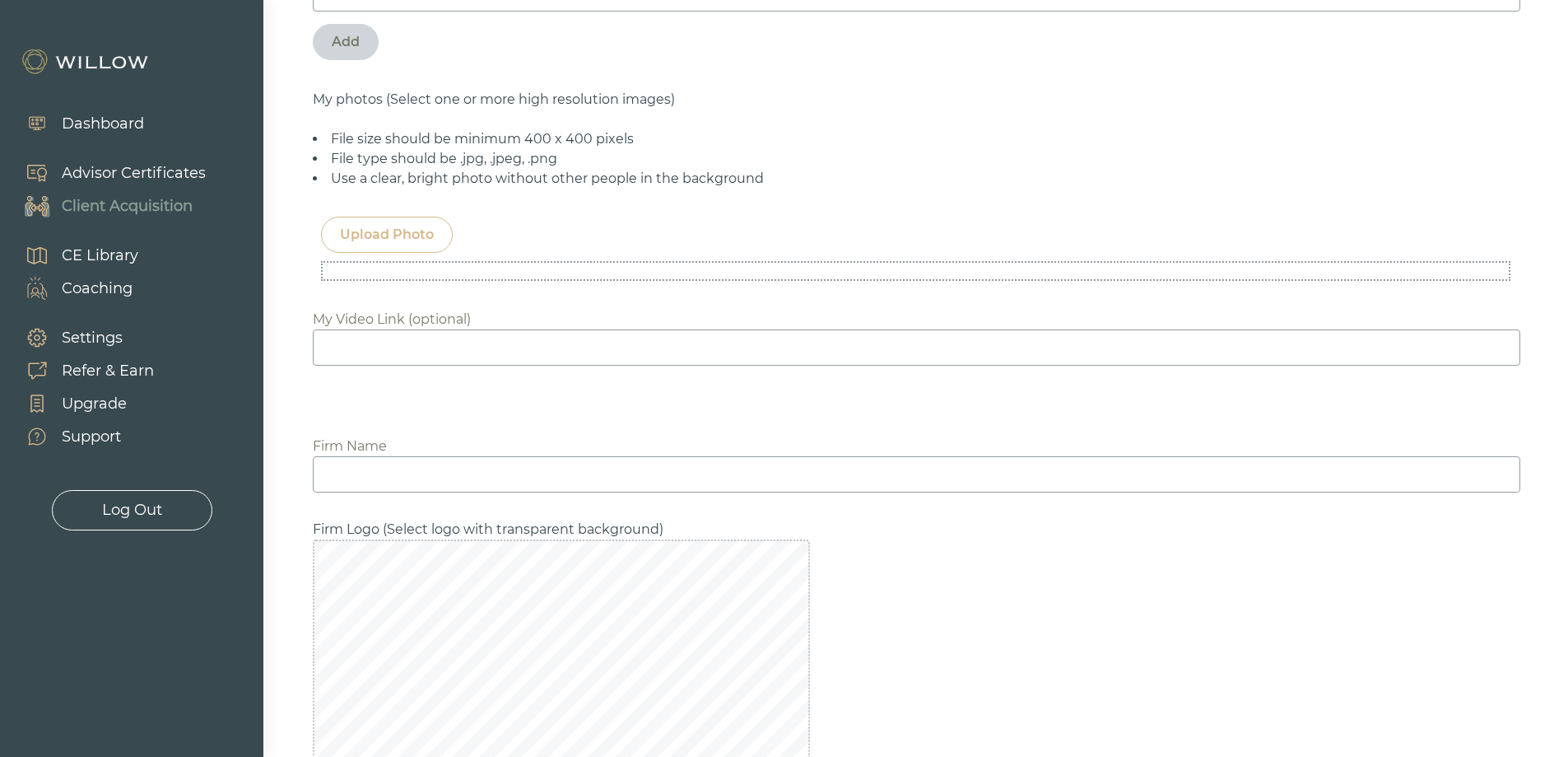
scroll to position [1092, 0]
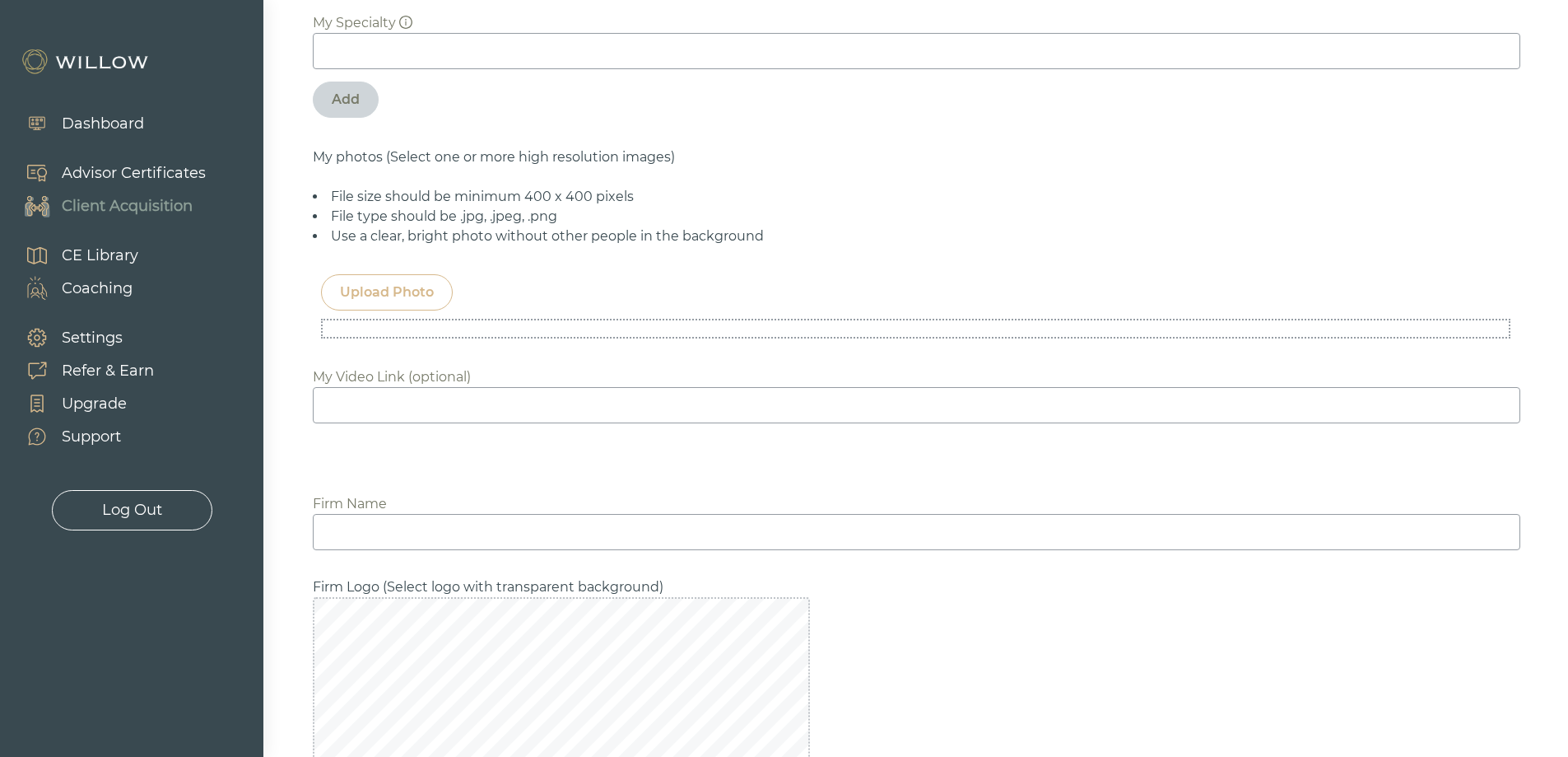
click at [383, 295] on div "Upload Photo" at bounding box center [386, 292] width 94 height 20
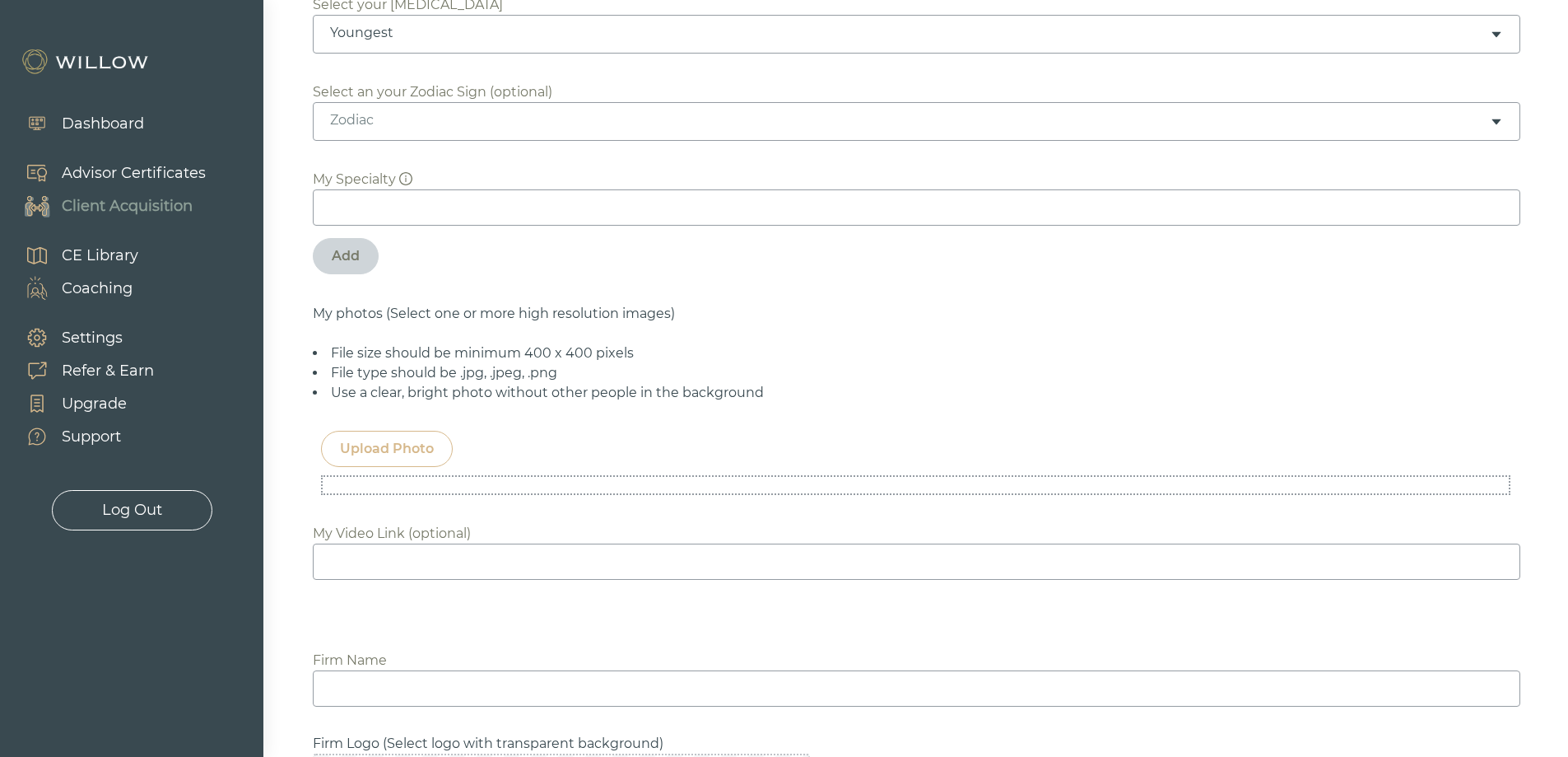
scroll to position [845, 0]
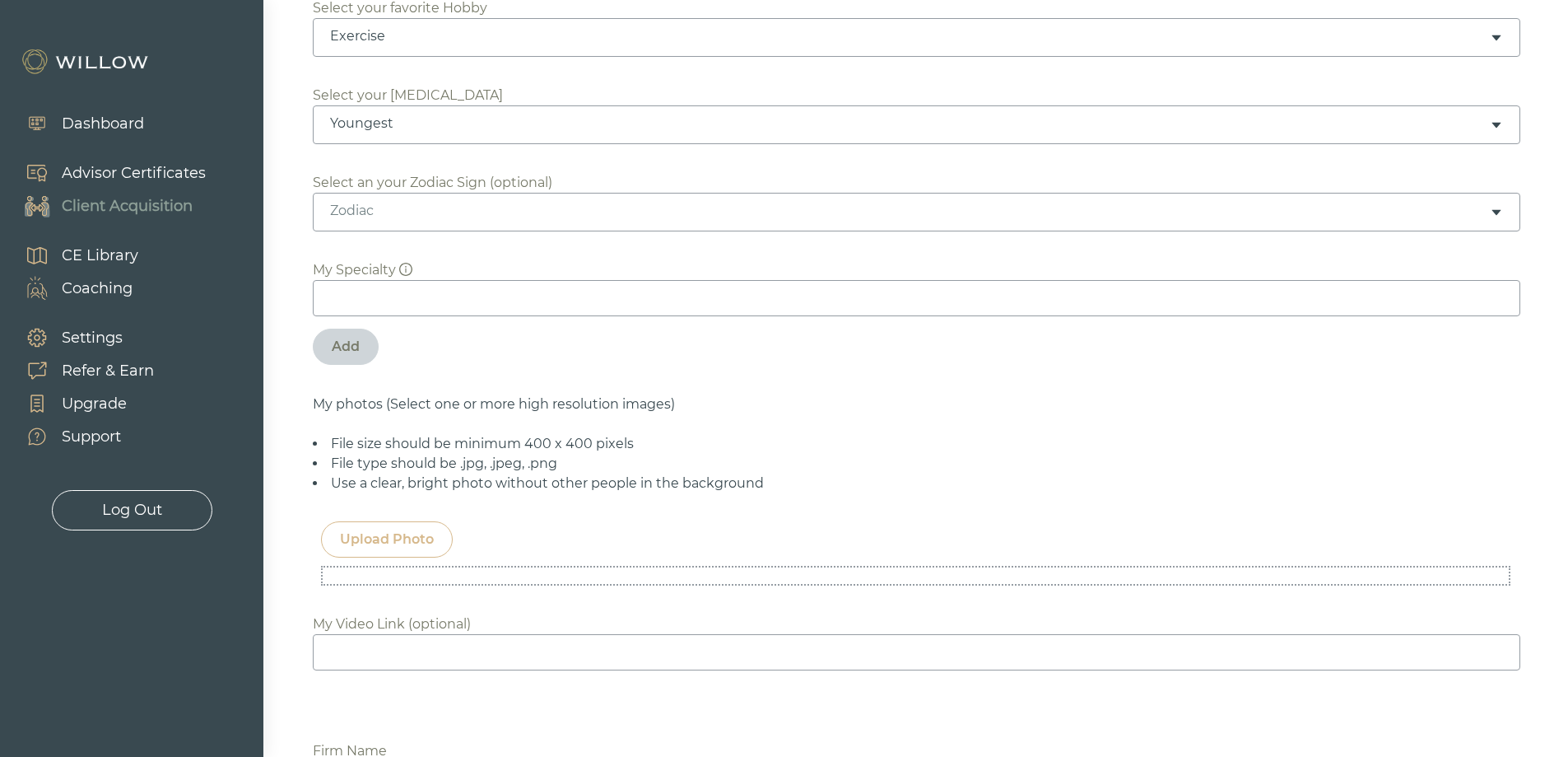
click at [396, 541] on div "Upload Photo" at bounding box center [386, 539] width 94 height 20
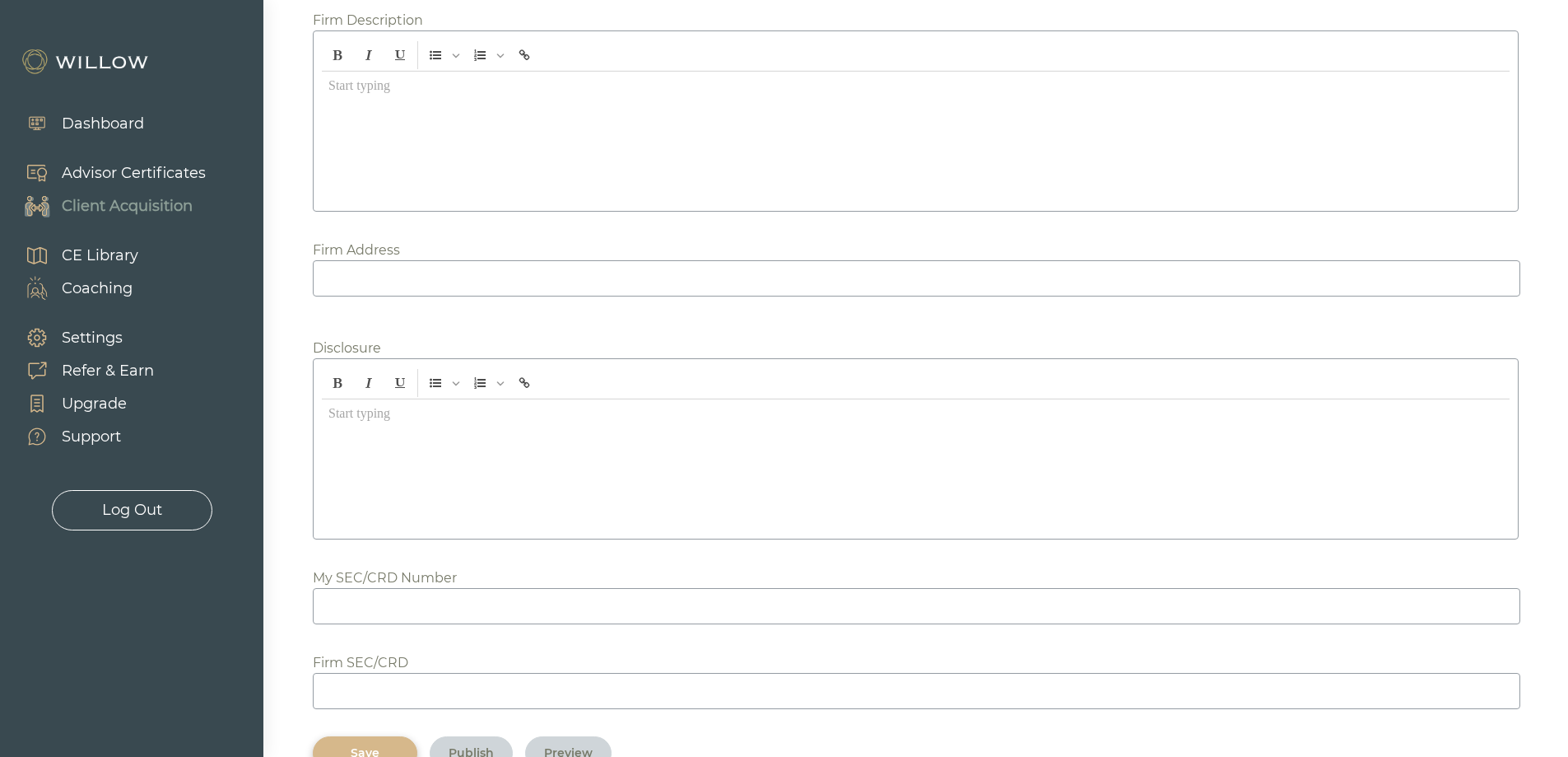
scroll to position [3052, 0]
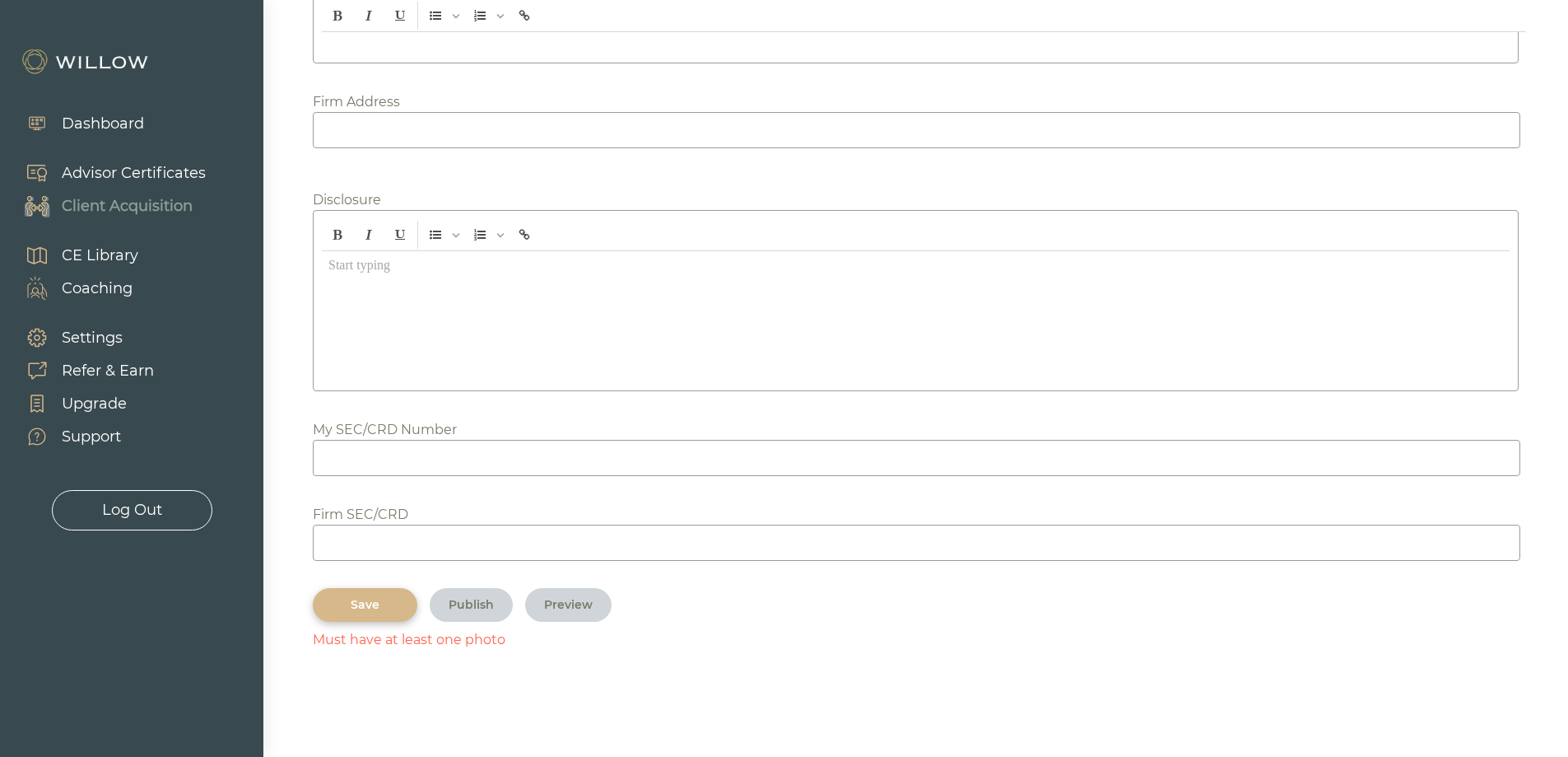
click at [356, 605] on div "Save" at bounding box center [365, 604] width 66 height 17
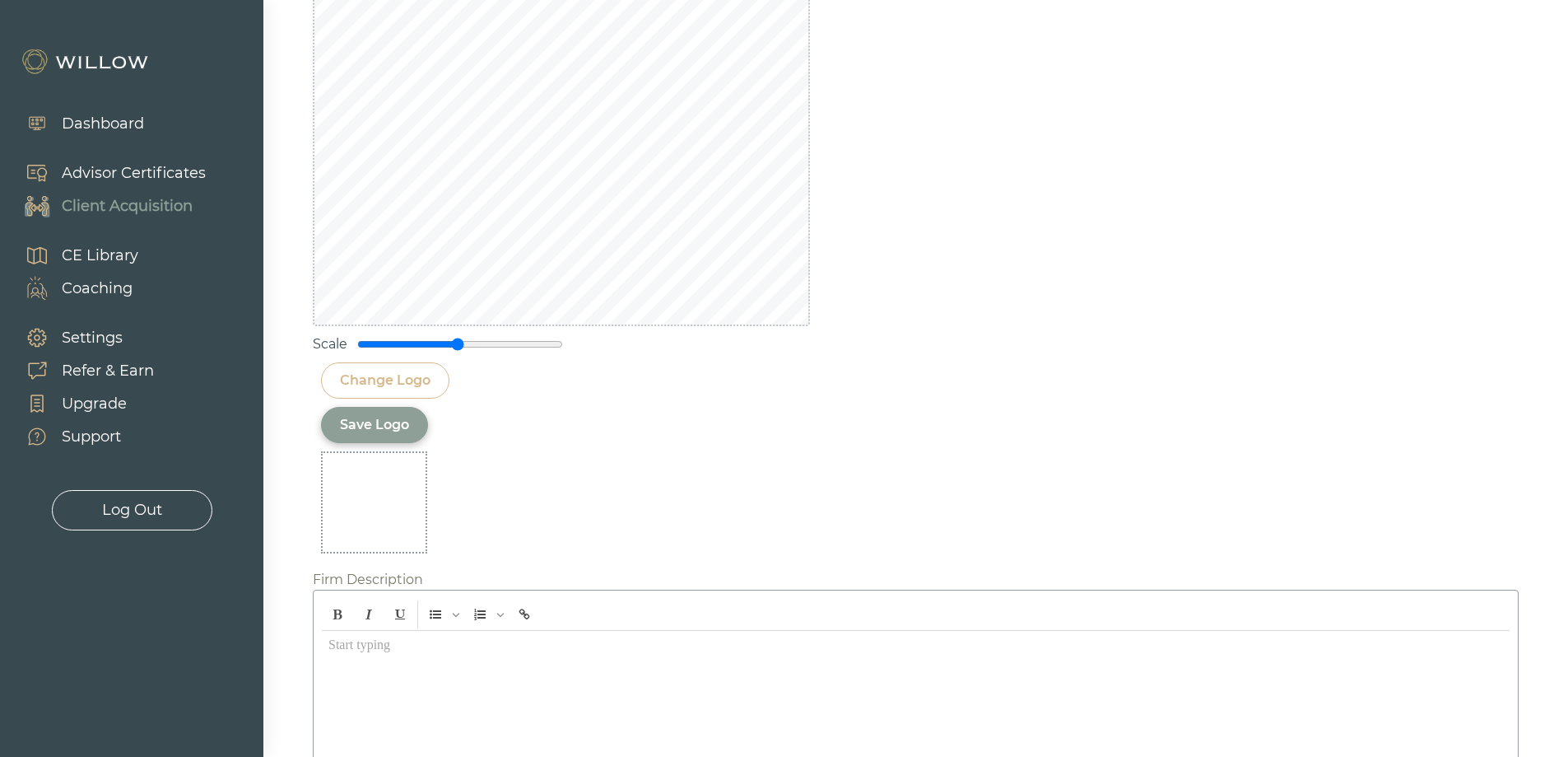
scroll to position [2228, 0]
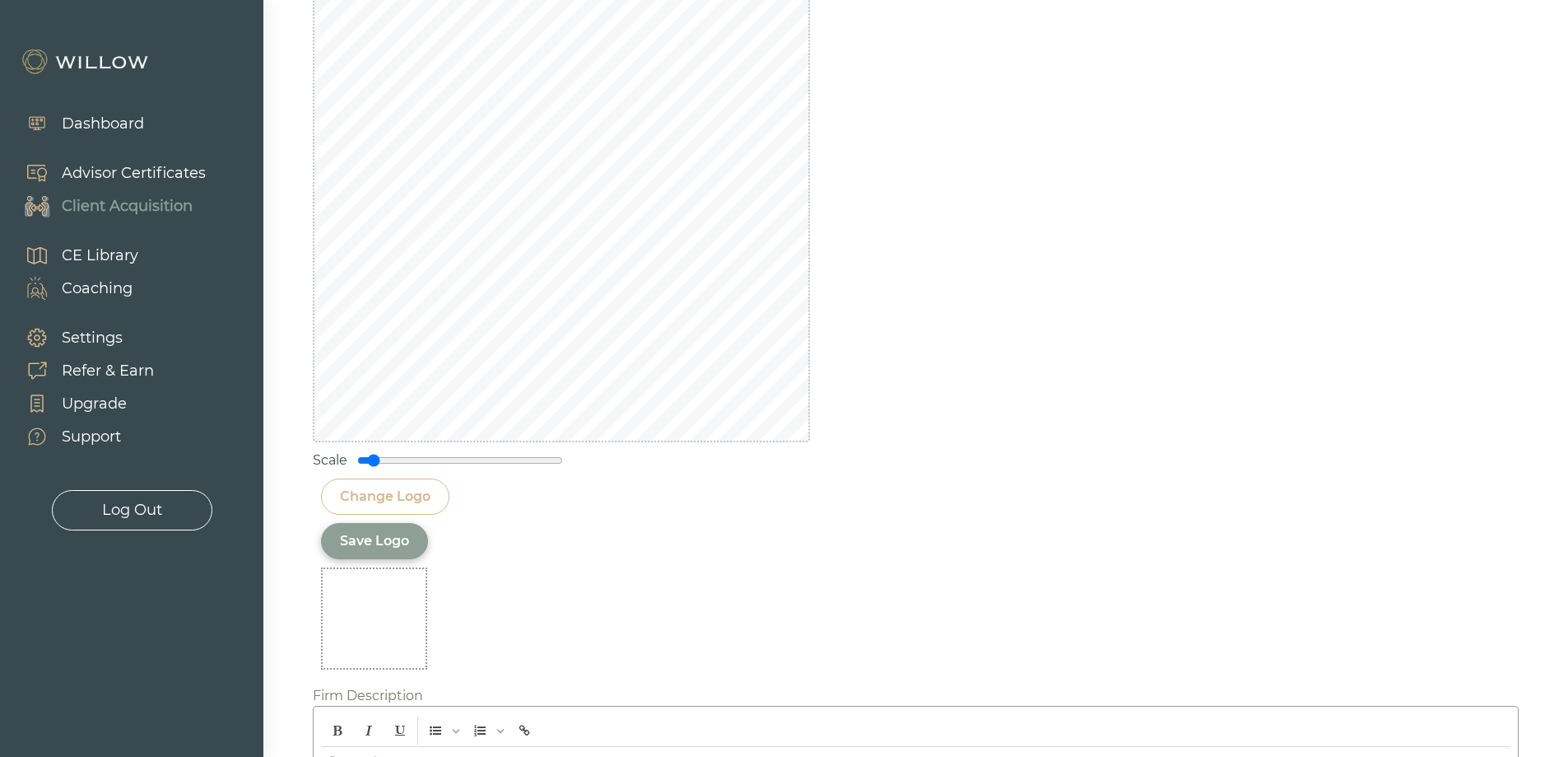
drag, startPoint x: 453, startPoint y: 462, endPoint x: 375, endPoint y: 468, distance: 78.2
type input "0.15"
click at [375, 467] on input "range" at bounding box center [459, 460] width 205 height 13
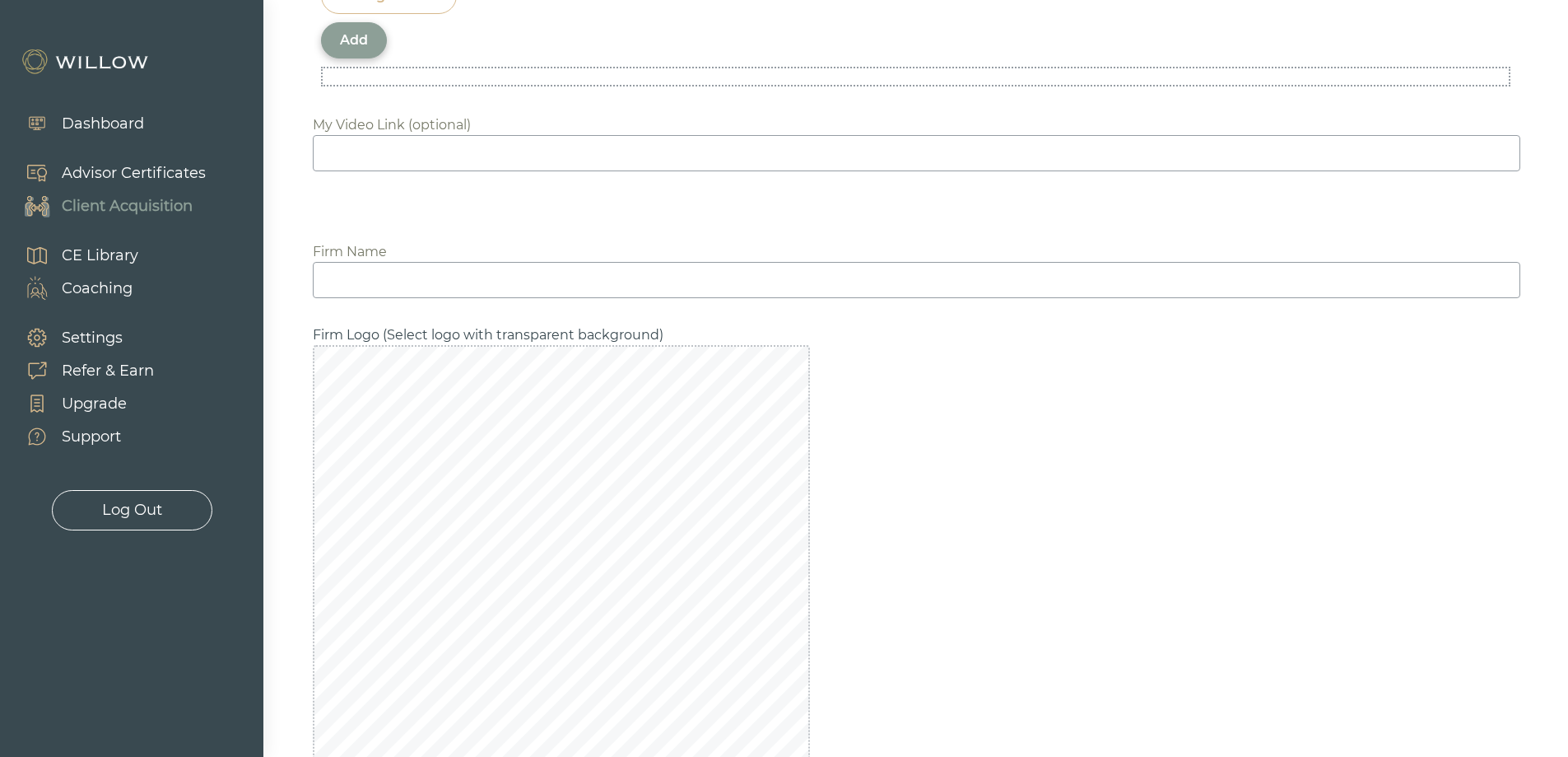
scroll to position [1816, 0]
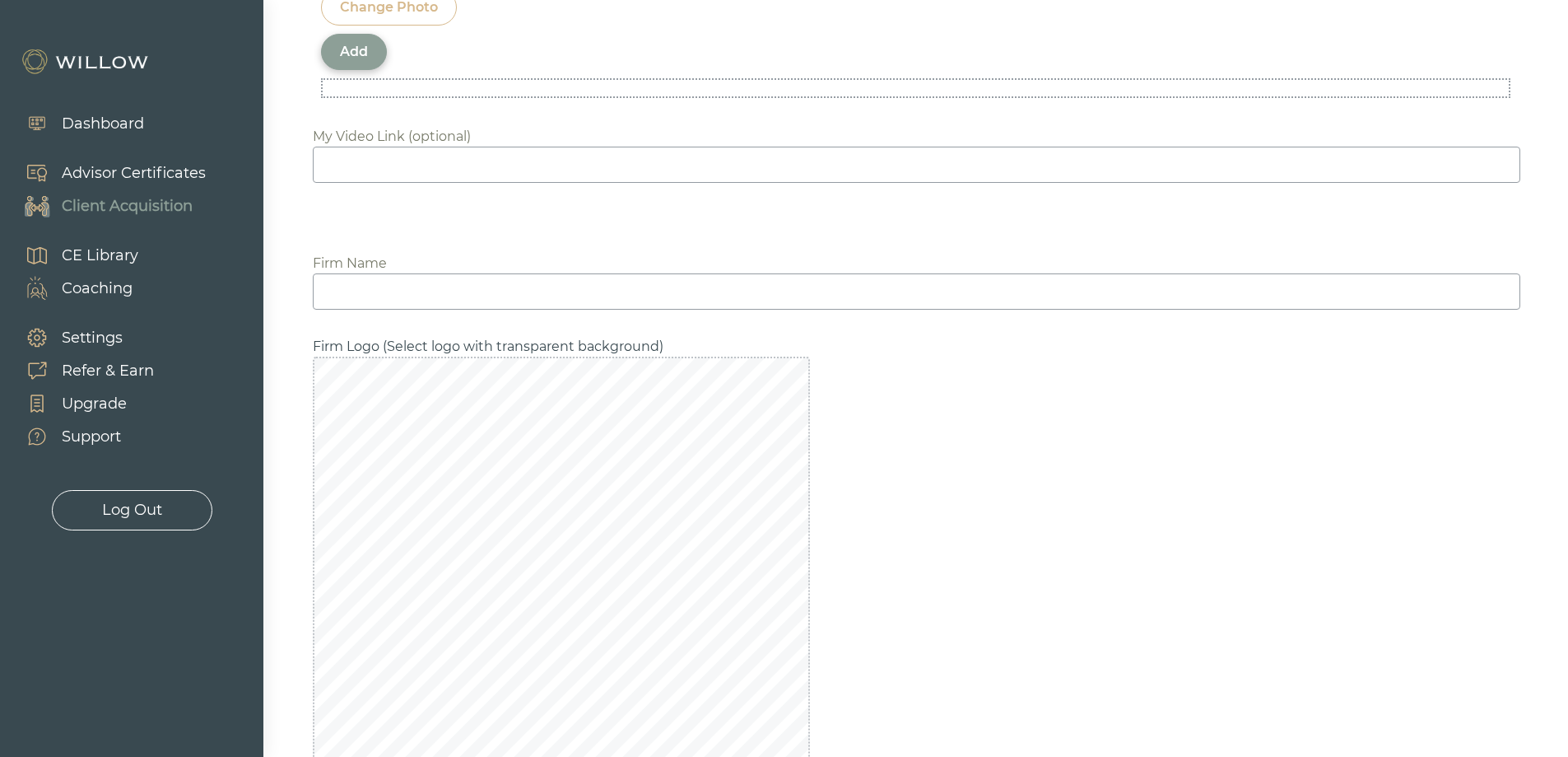
click at [470, 284] on input at bounding box center [916, 292] width 1207 height 36
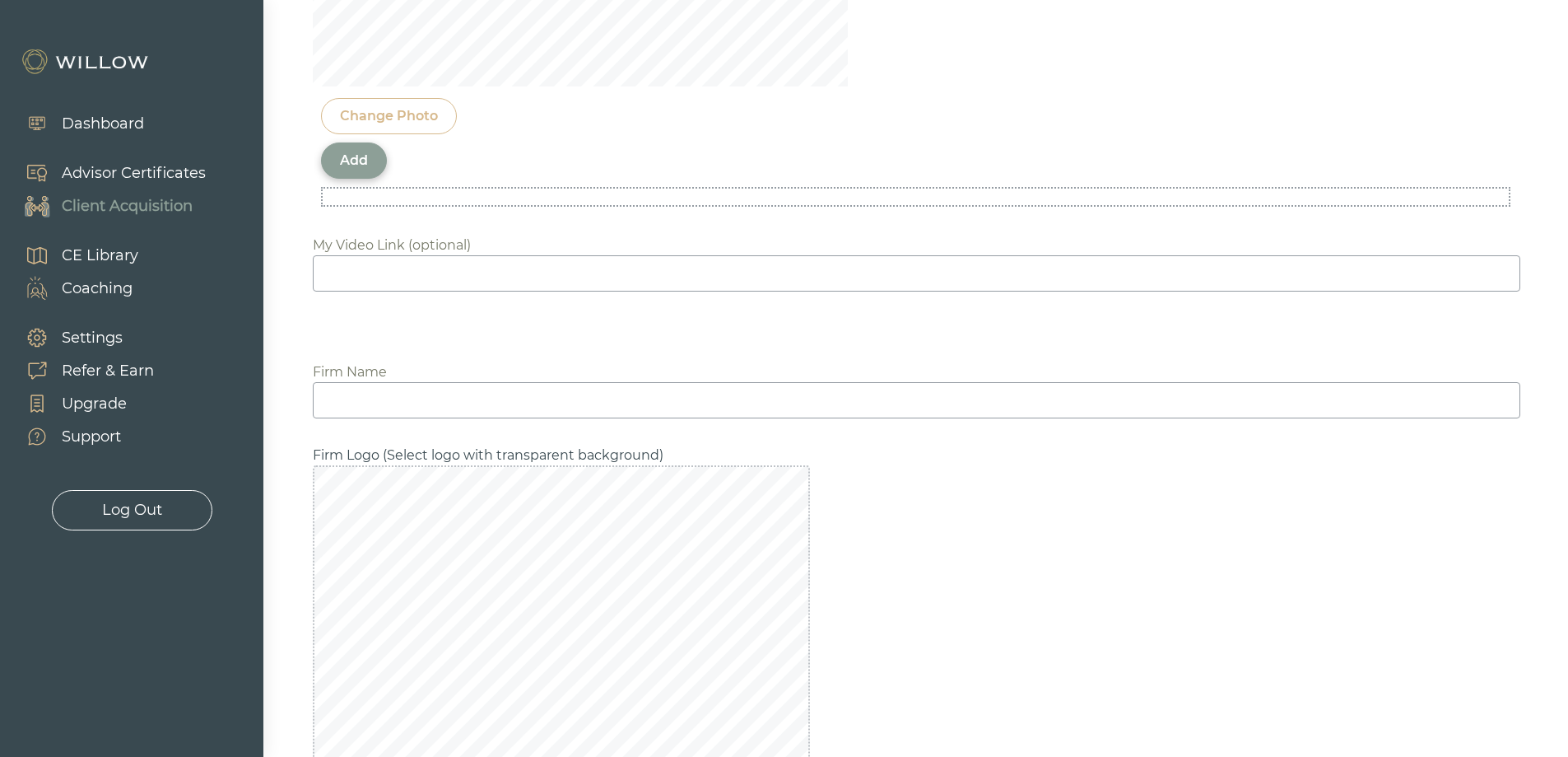
scroll to position [1487, 0]
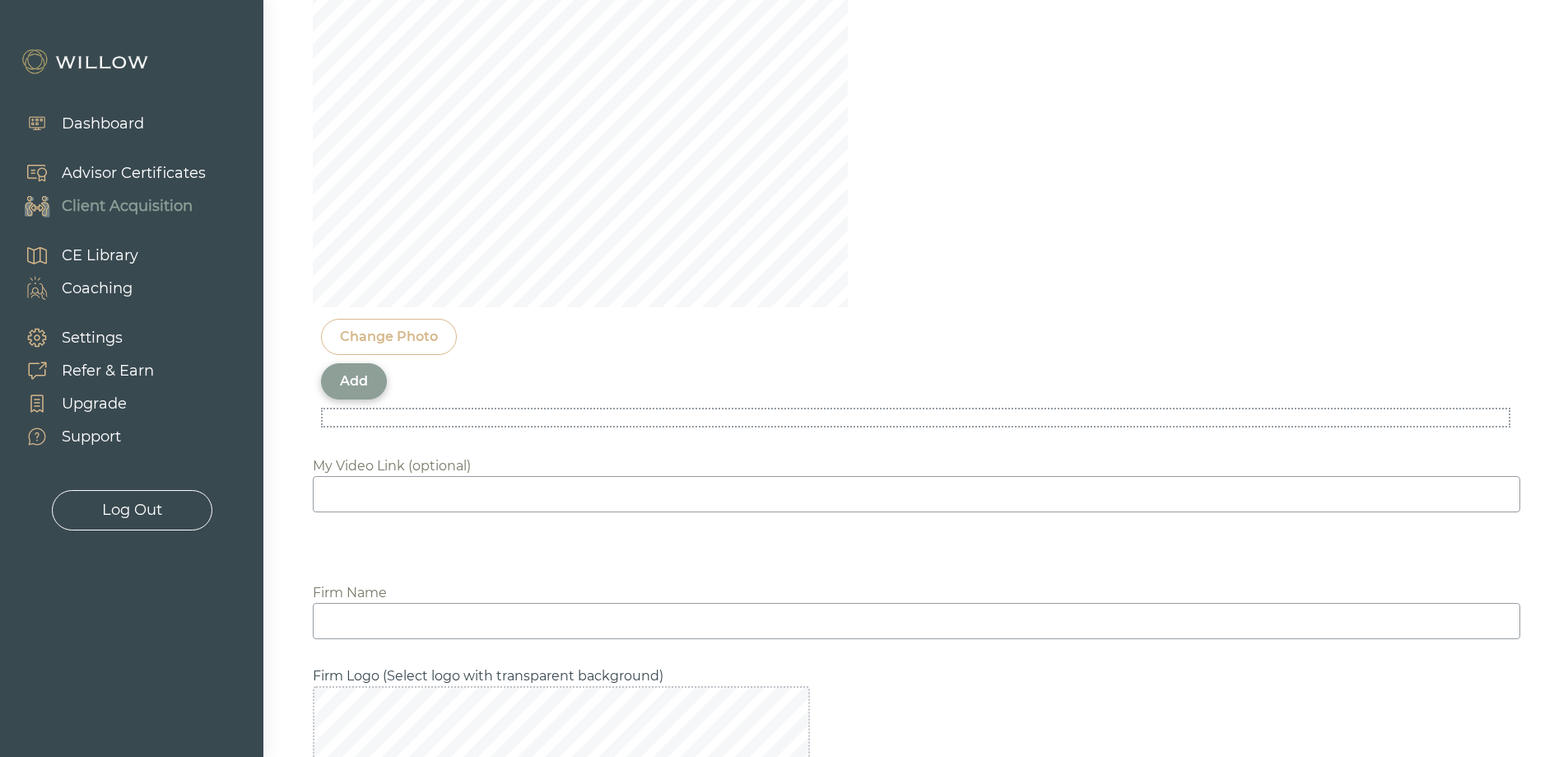
click at [359, 383] on div "Add" at bounding box center [354, 381] width 28 height 20
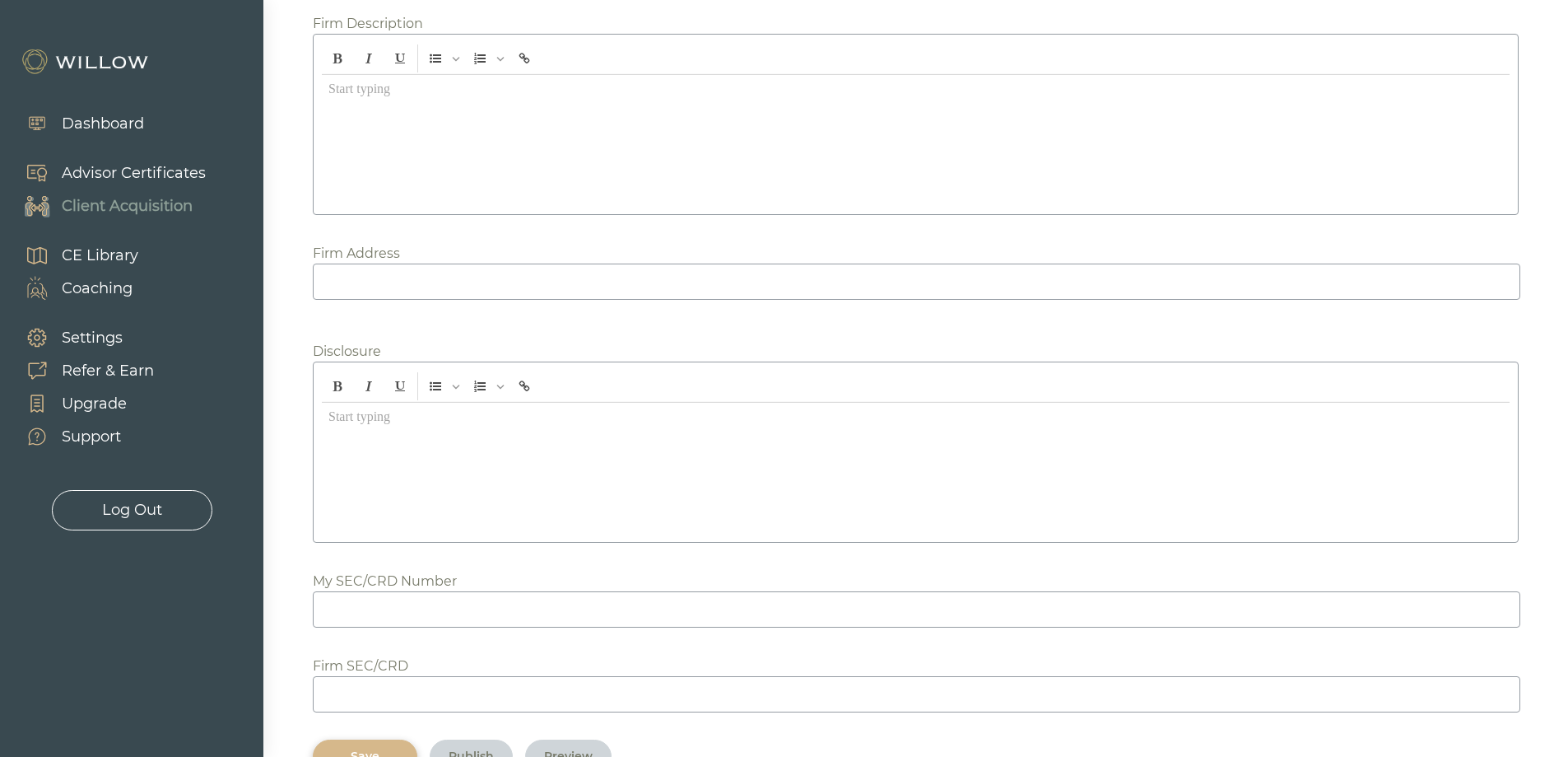
scroll to position [2673, 0]
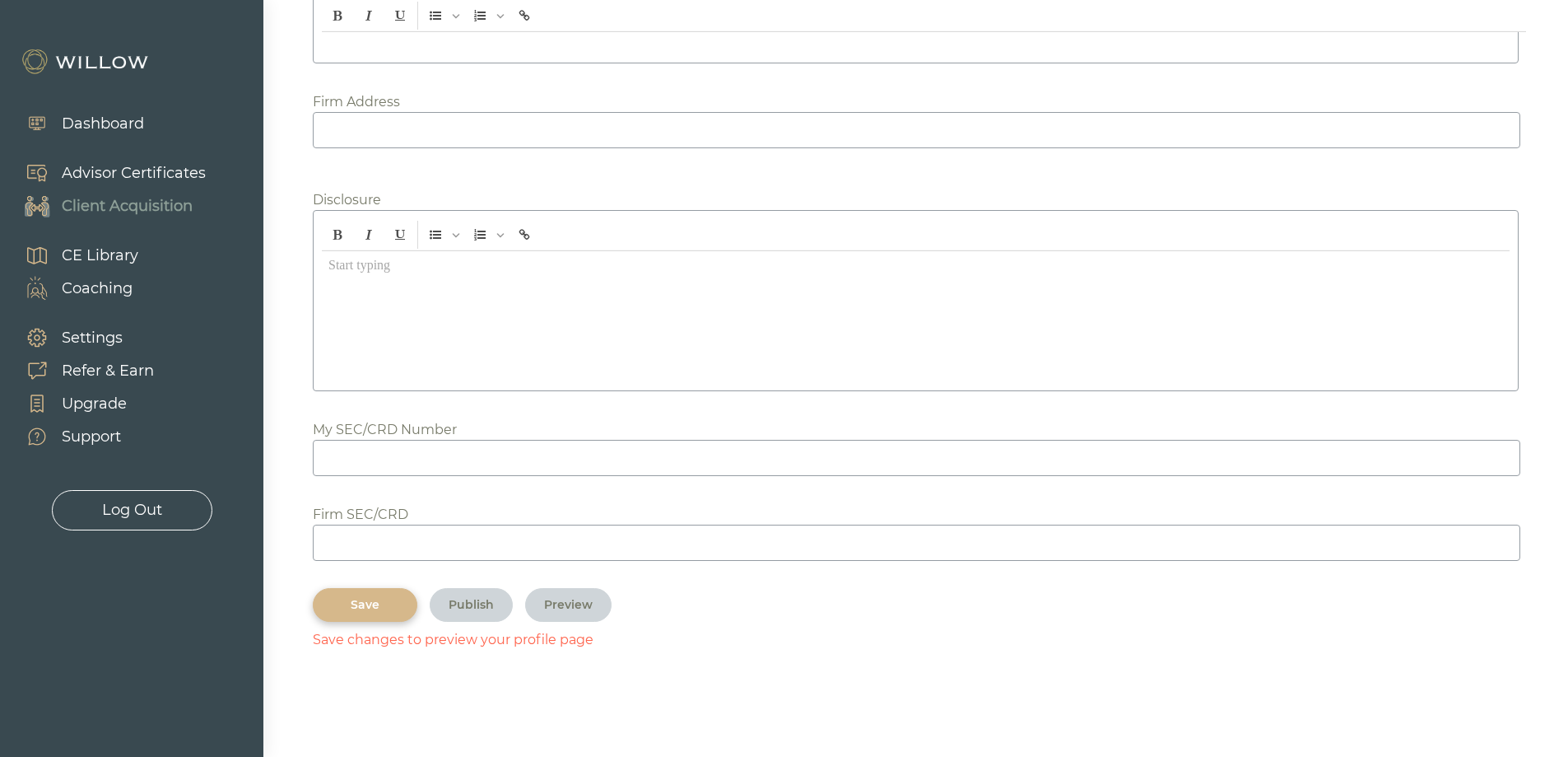
click at [355, 601] on div "Save" at bounding box center [365, 604] width 66 height 17
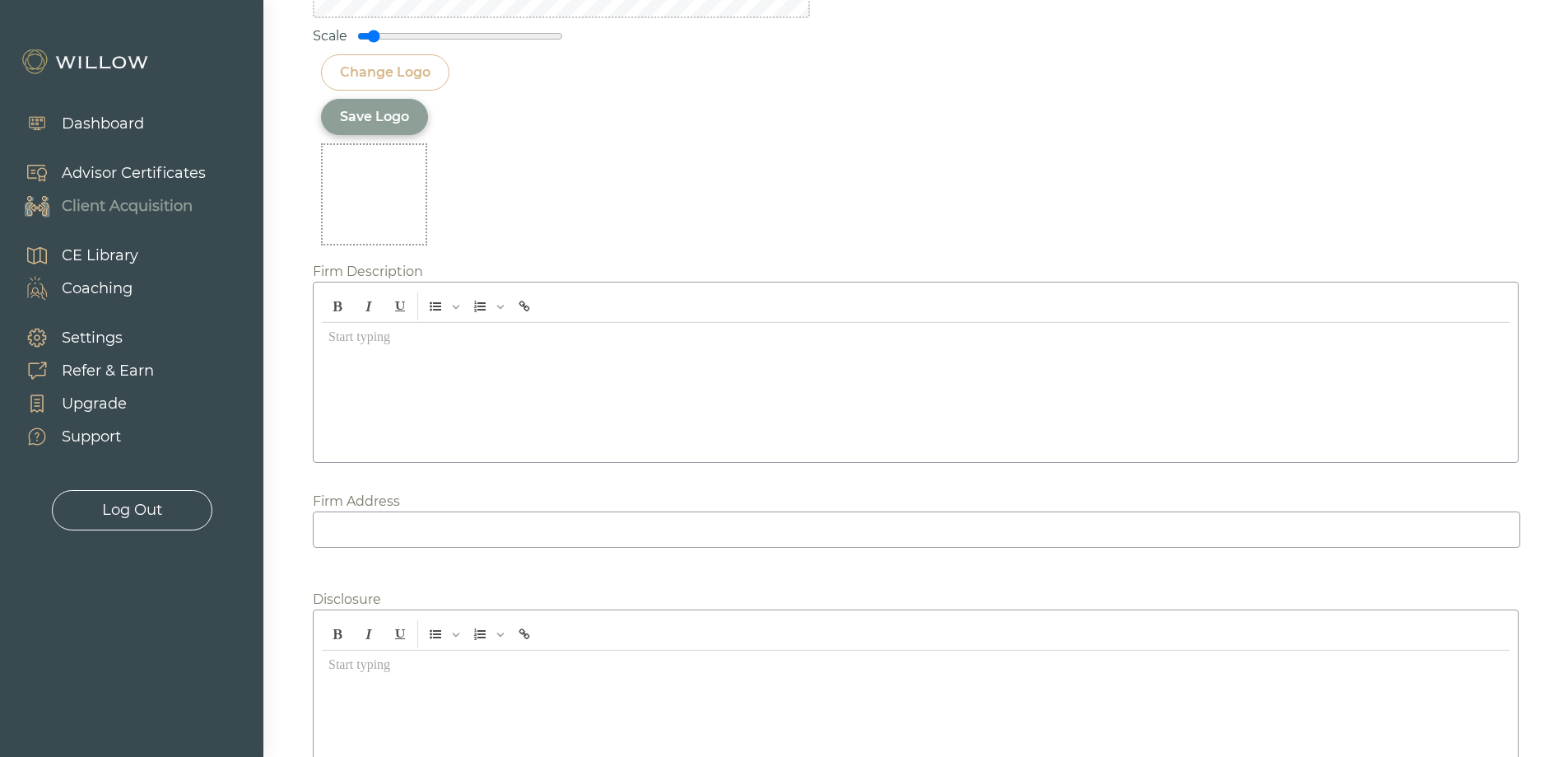
scroll to position [2553, 0]
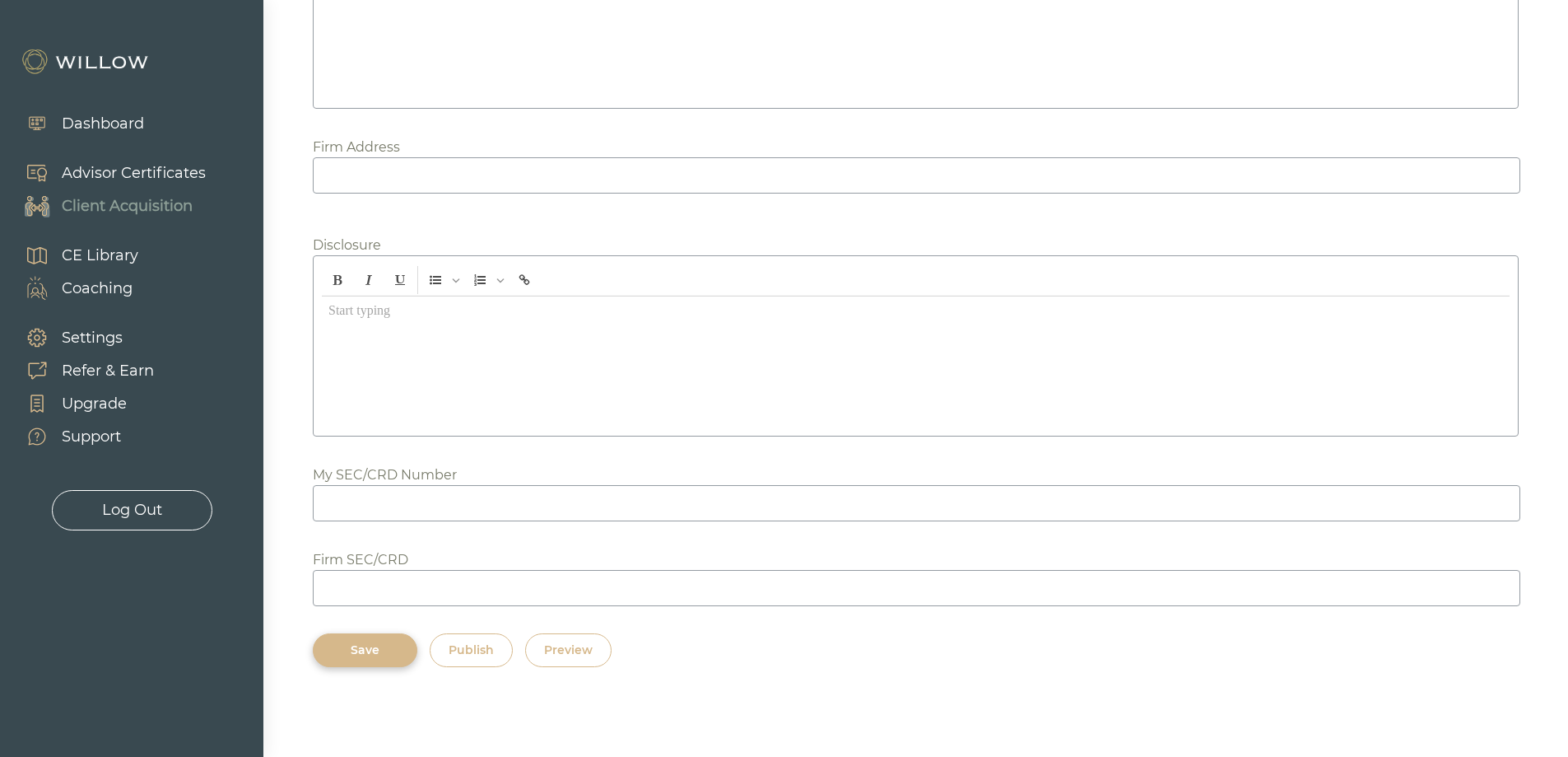
click at [560, 658] on div "Preview" at bounding box center [568, 650] width 48 height 17
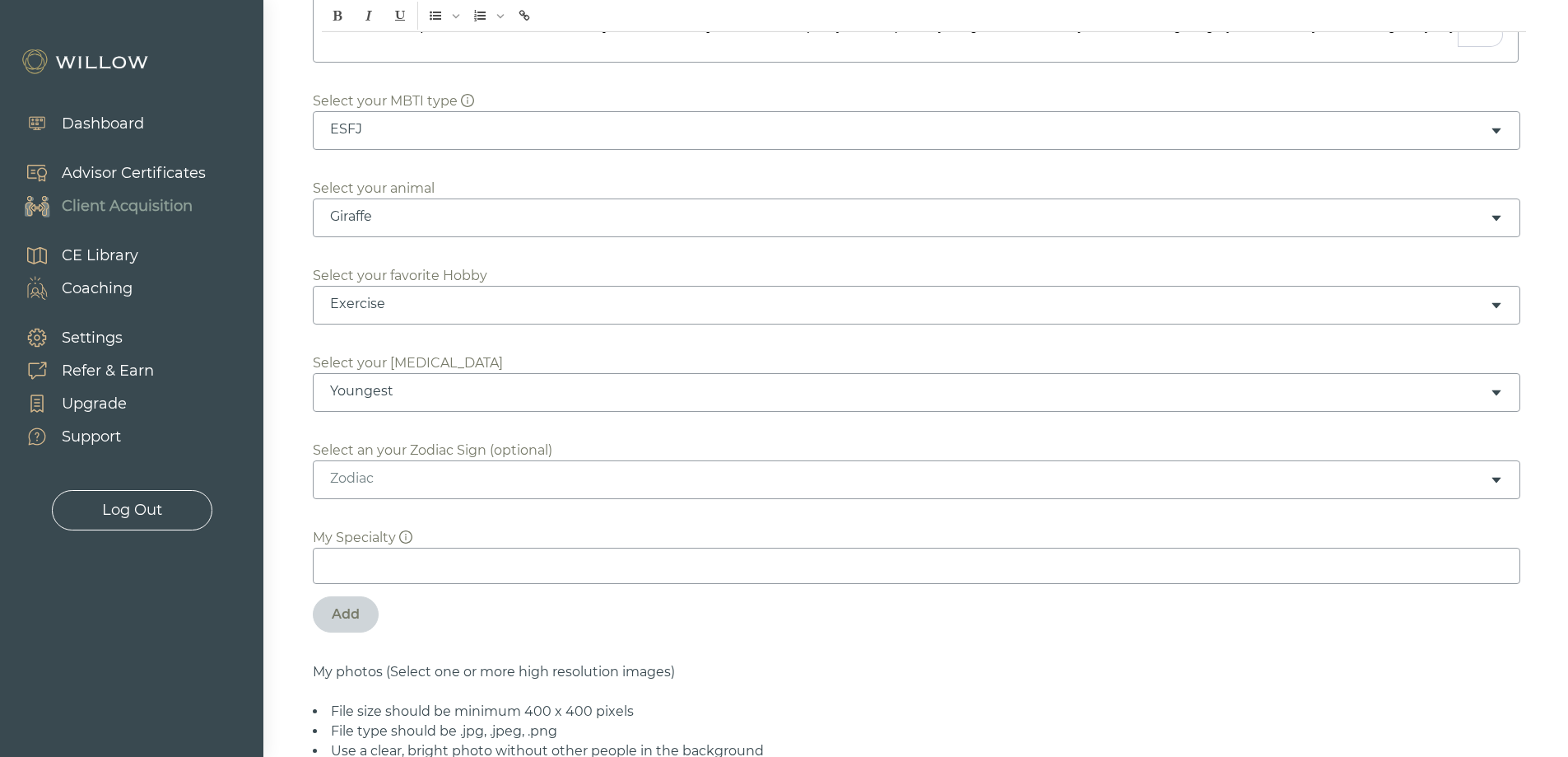
scroll to position [83, 0]
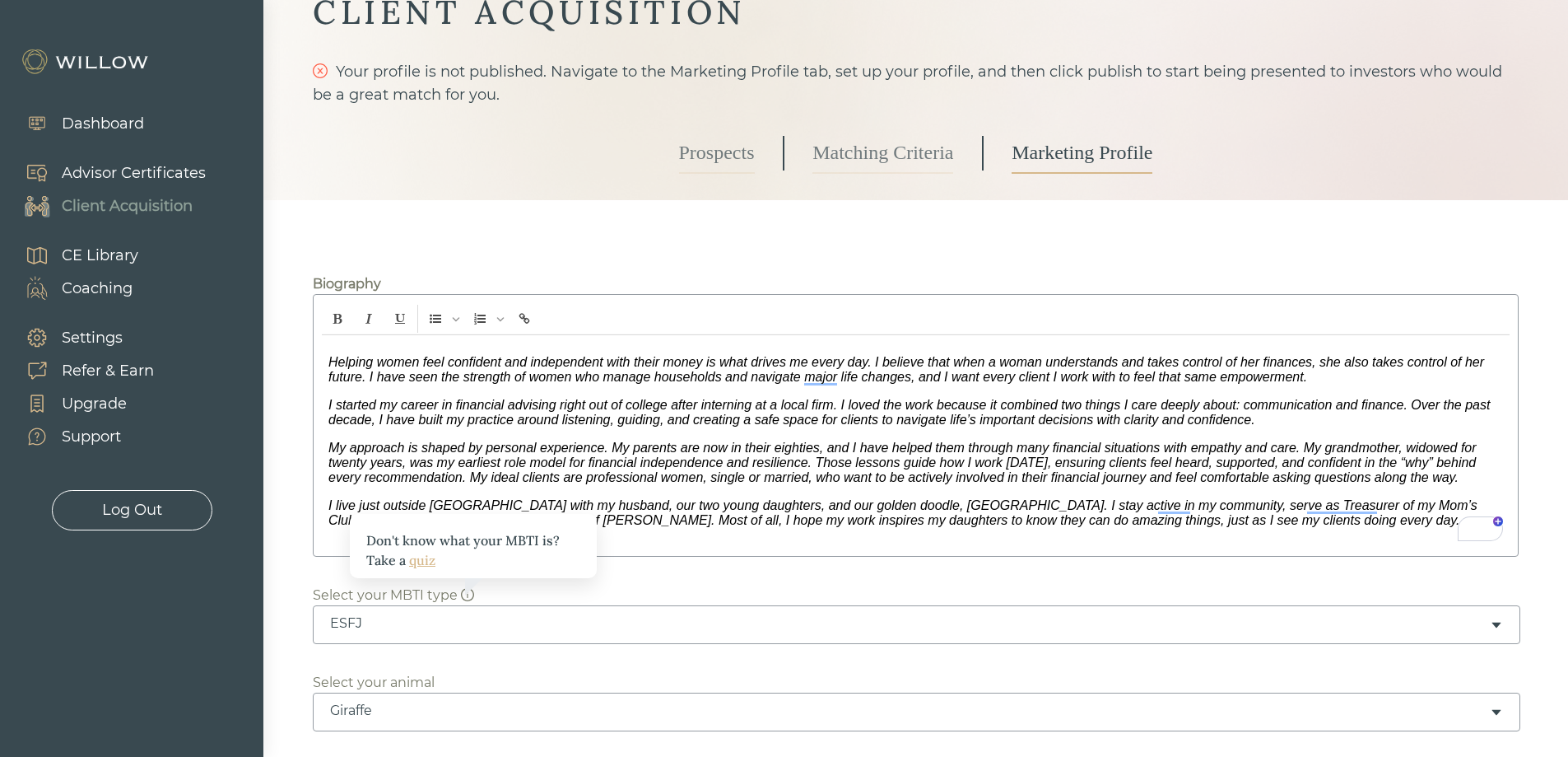
click at [424, 557] on link "quiz" at bounding box center [422, 559] width 27 height 16
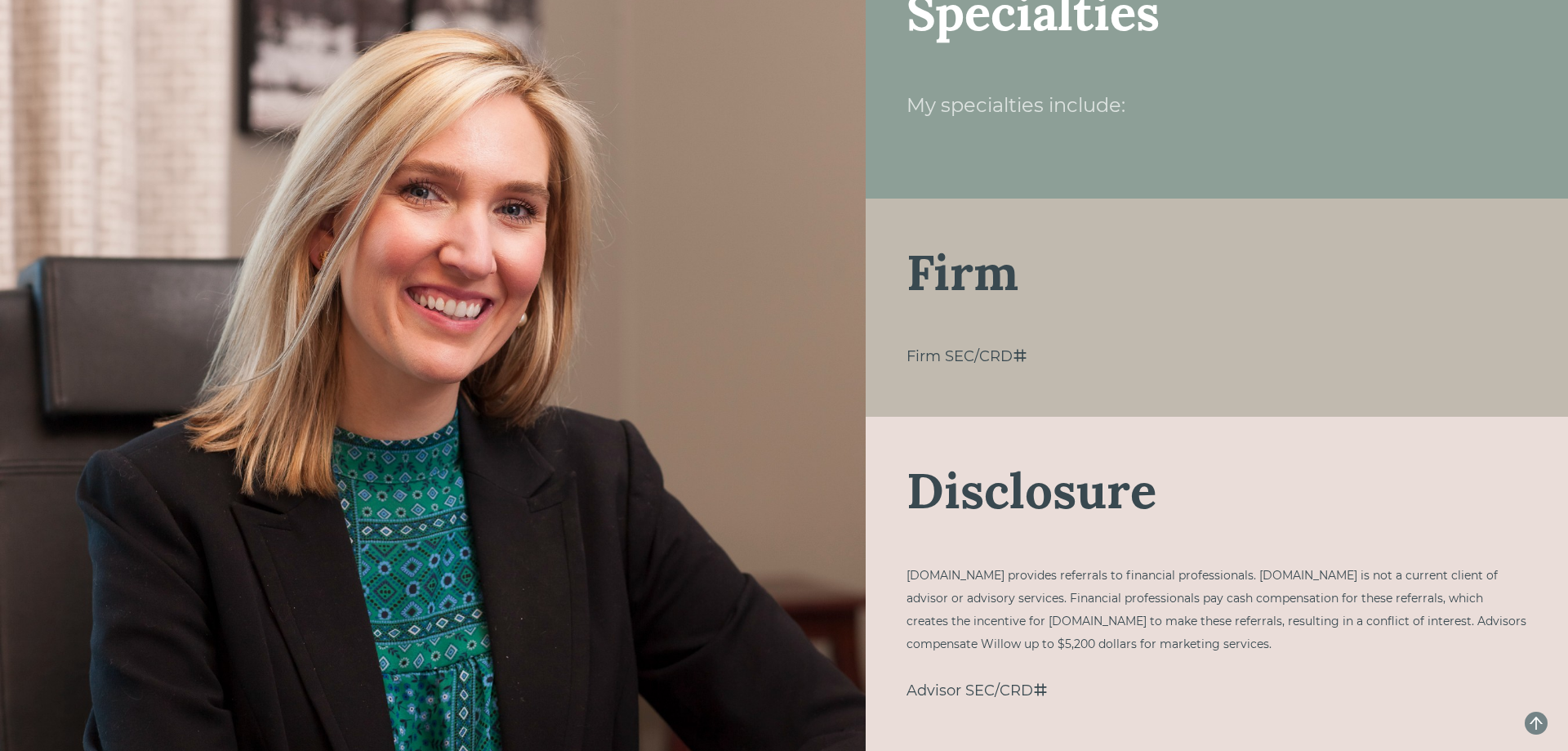
scroll to position [81, 0]
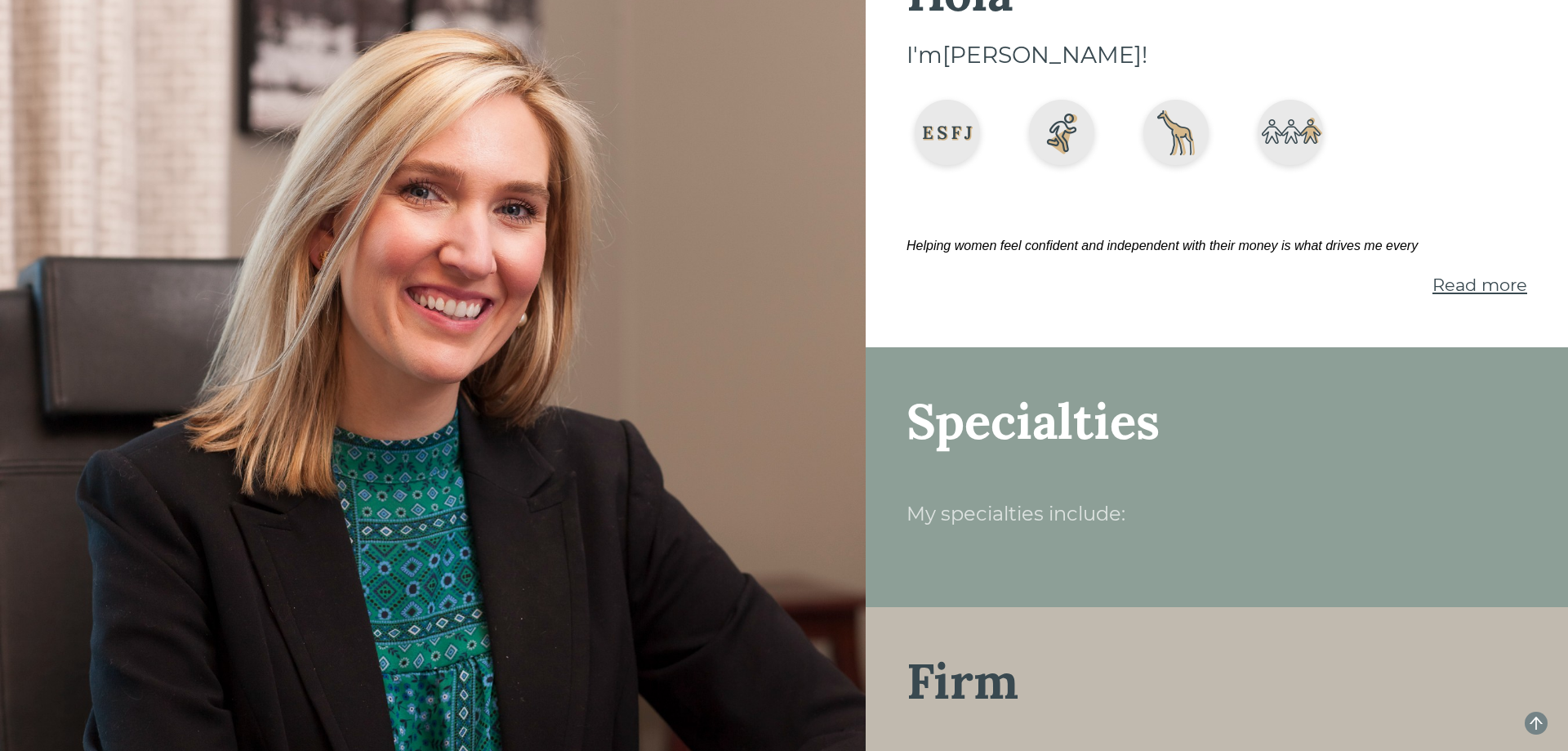
click at [1433, 290] on span "Read more" at bounding box center [1480, 285] width 95 height 21
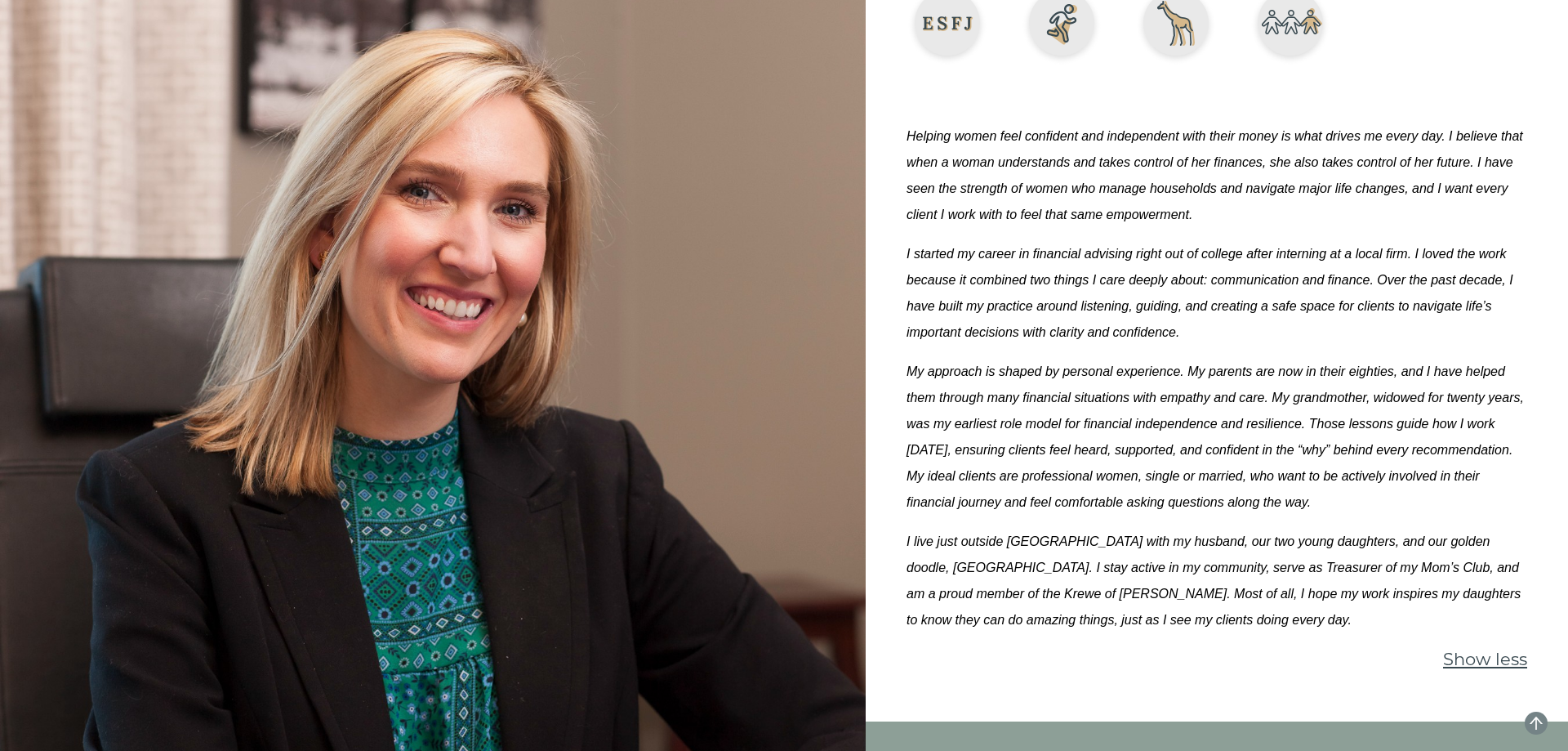
scroll to position [0, 0]
